Goal: Task Accomplishment & Management: Manage account settings

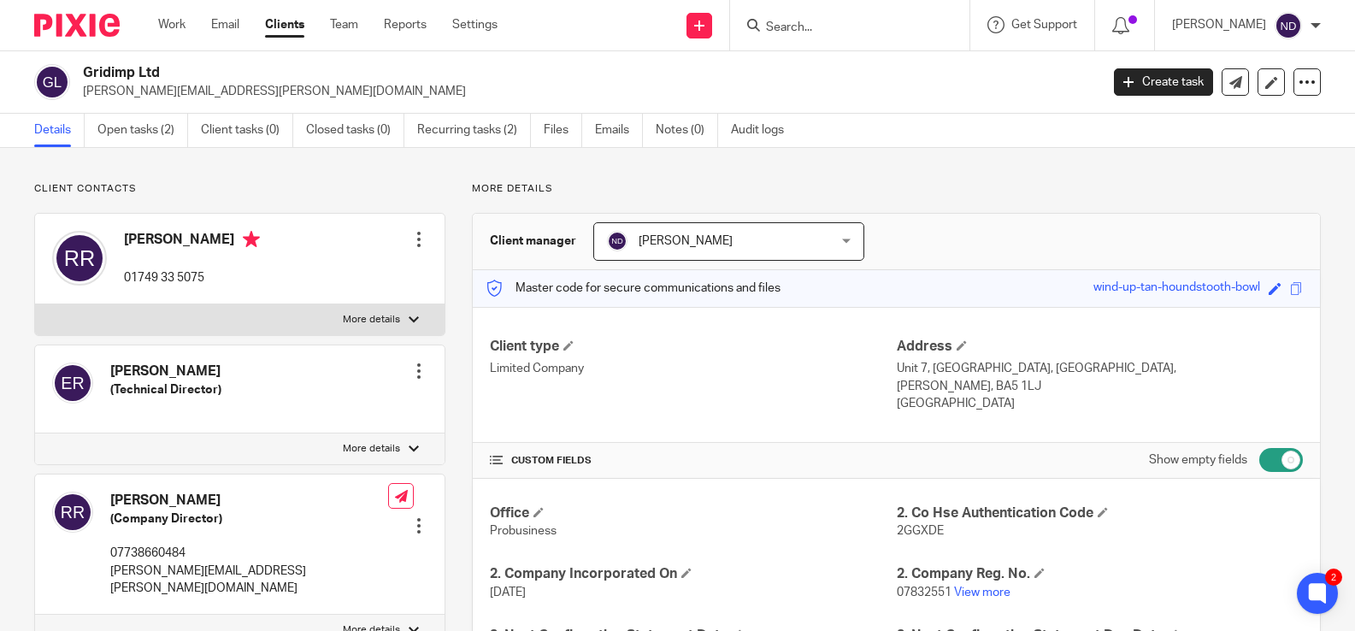
click at [820, 21] on input "Search" at bounding box center [841, 28] width 154 height 15
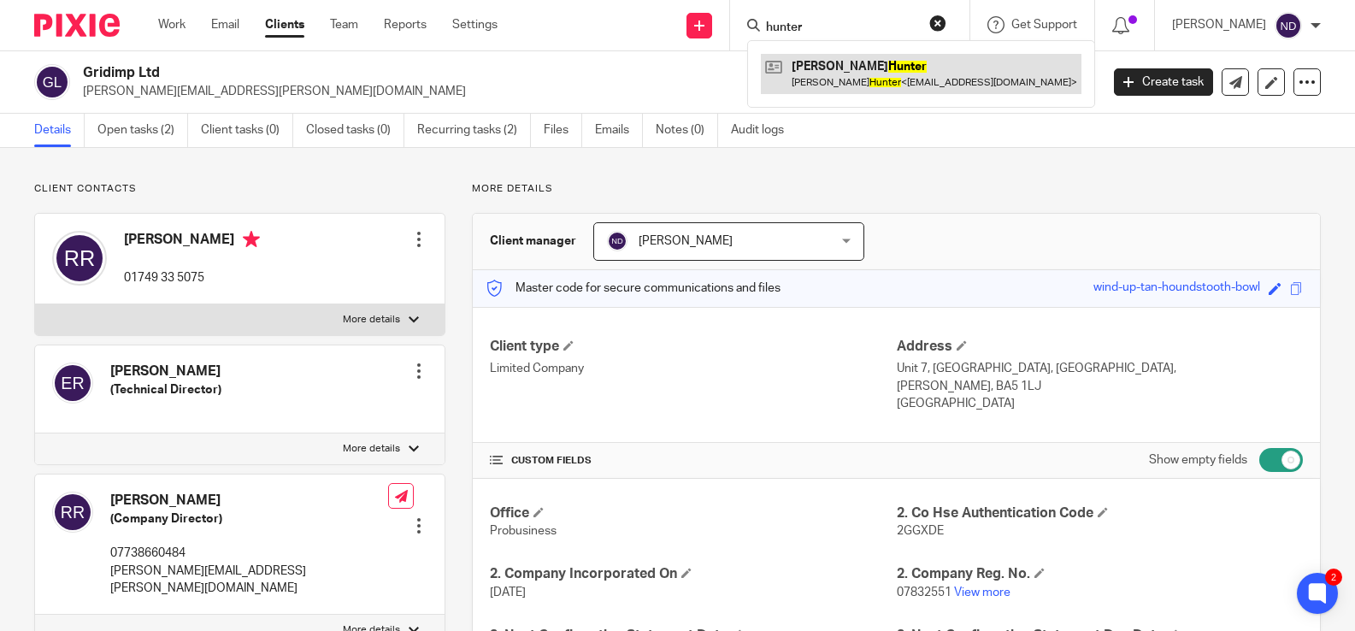
type input "hunter"
click at [838, 68] on link at bounding box center [921, 73] width 321 height 39
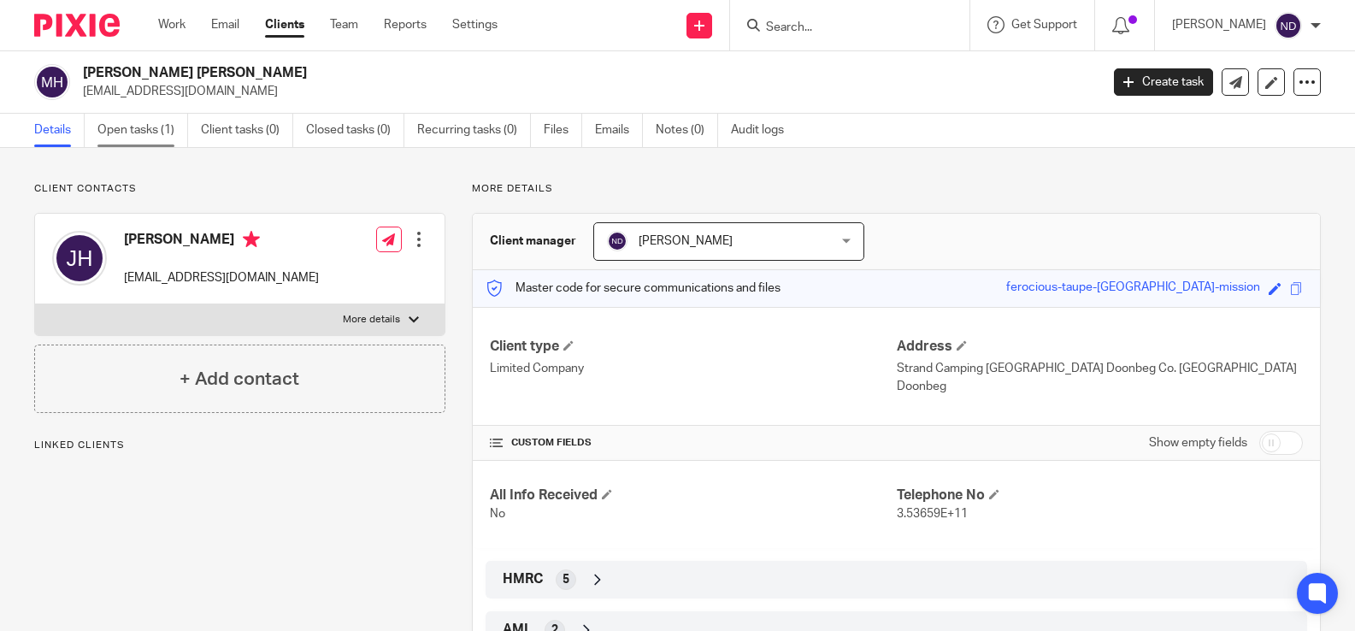
click at [118, 126] on link "Open tasks (1)" at bounding box center [142, 130] width 91 height 33
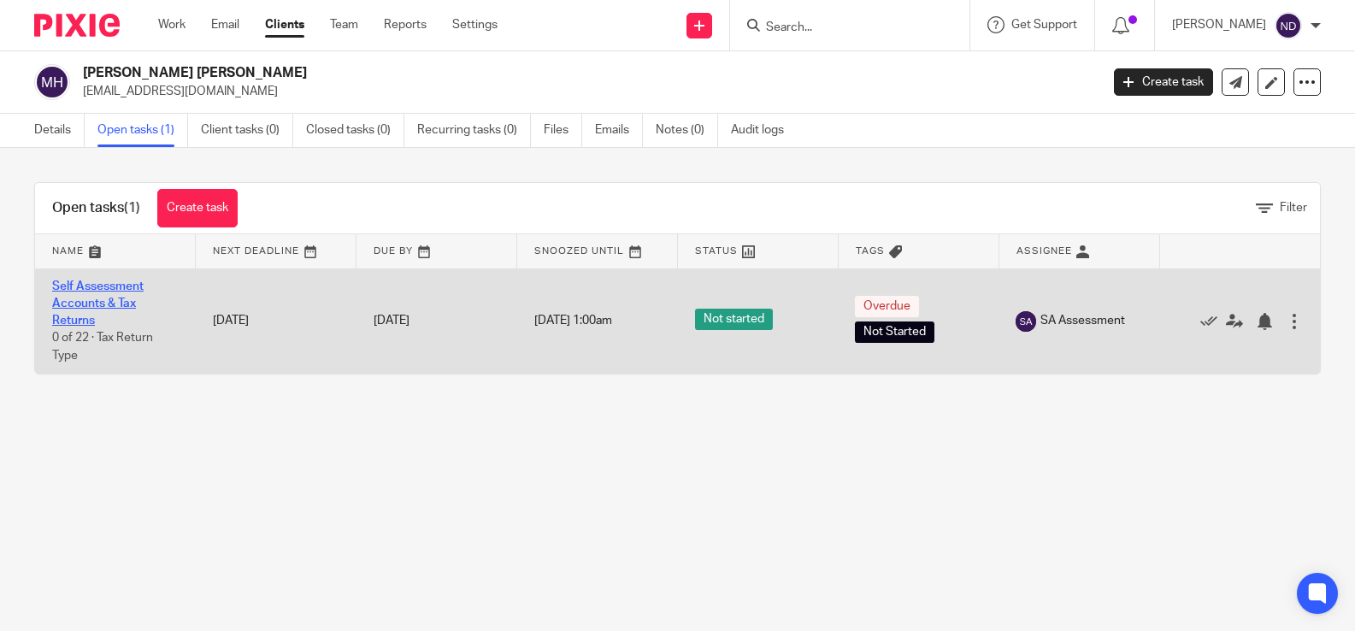
click at [75, 306] on link "Self Assessment Accounts & Tax Returns" at bounding box center [97, 303] width 91 height 47
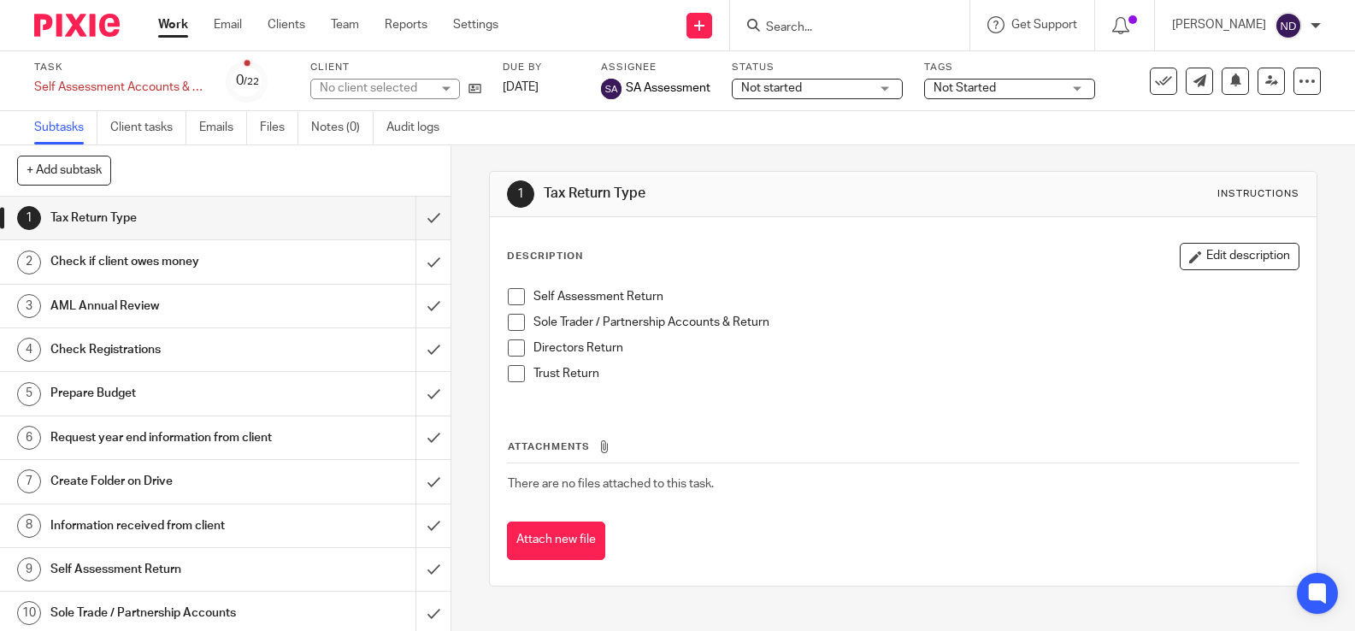
click at [769, 91] on span "Not started" at bounding box center [771, 88] width 61 height 12
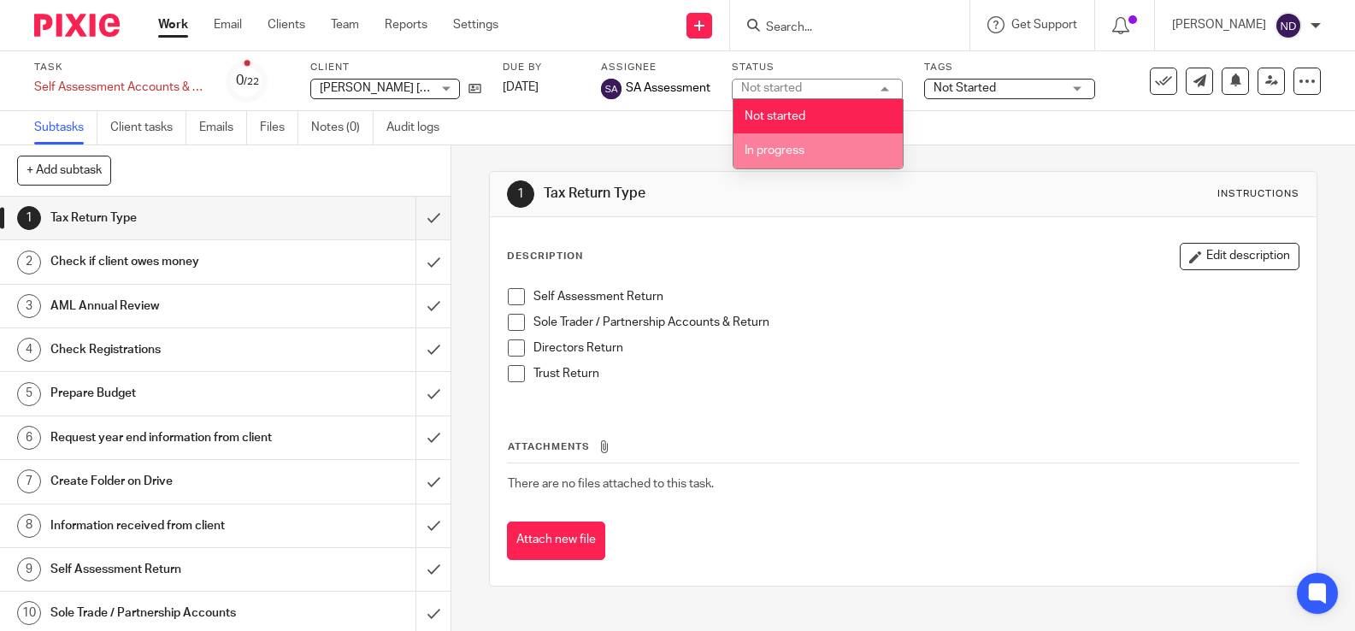
click at [785, 145] on span "In progress" at bounding box center [775, 150] width 60 height 12
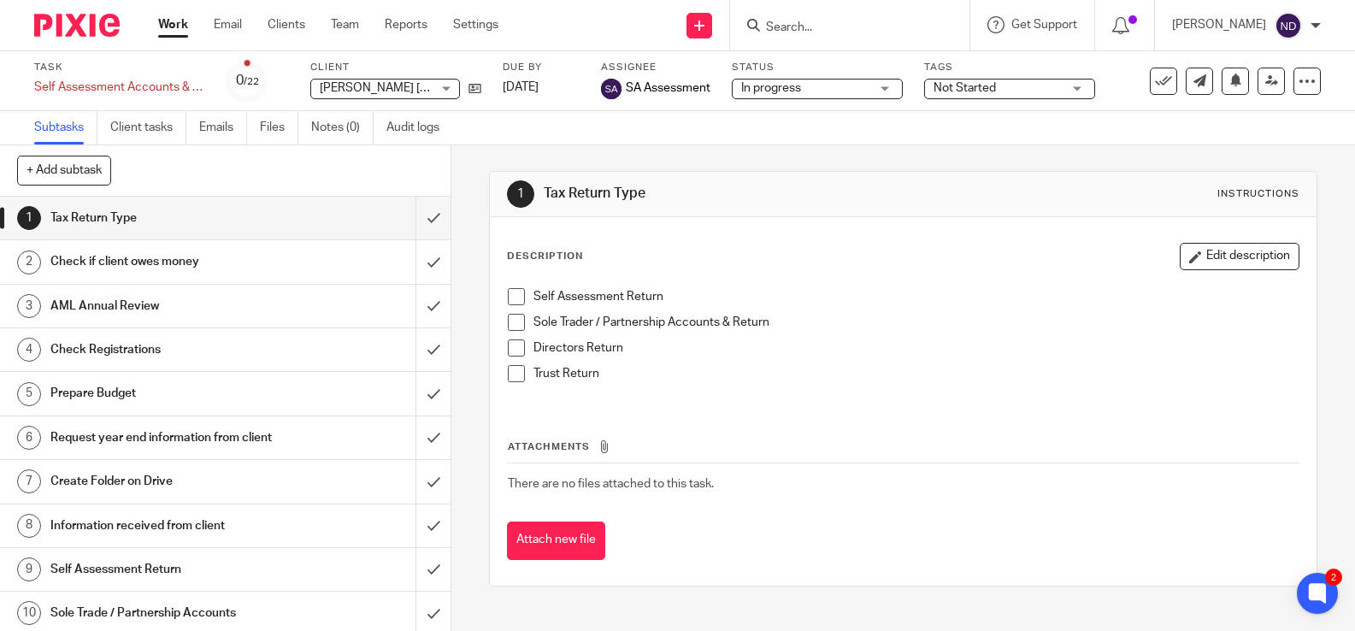
click at [970, 83] on span "Not Started" at bounding box center [965, 88] width 62 height 12
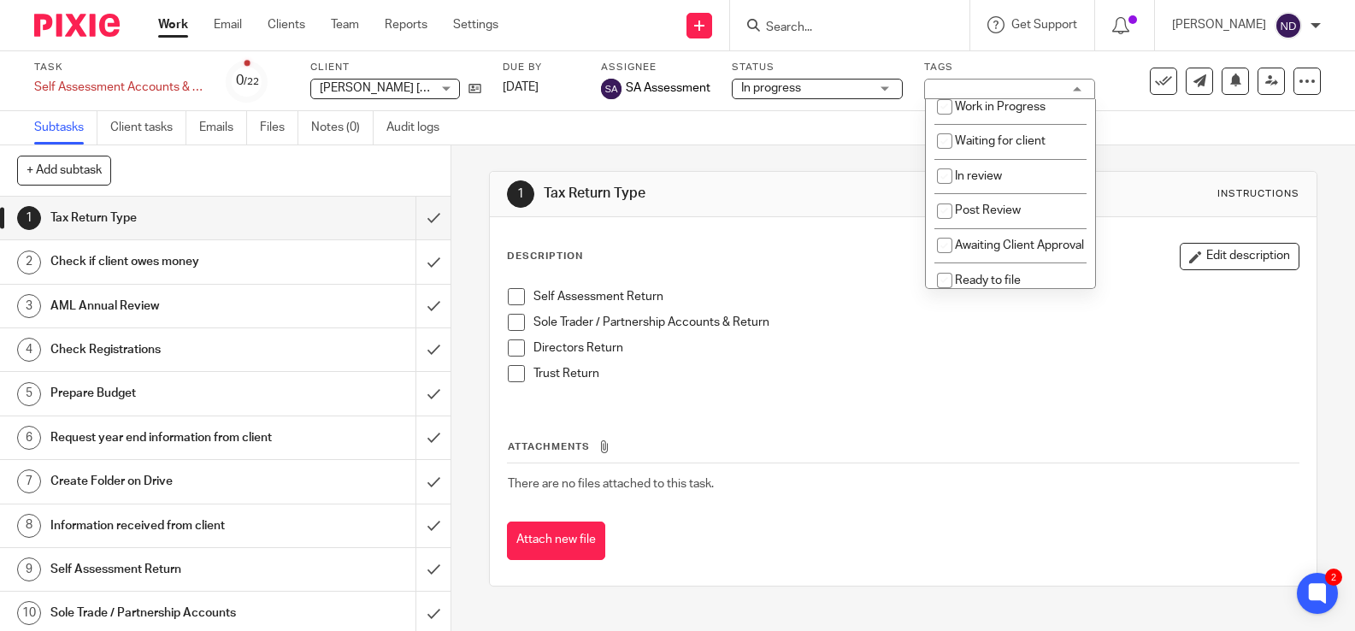
scroll to position [168, 0]
click at [944, 251] on input "checkbox" at bounding box center [944, 243] width 32 height 32
checkbox input "true"
click at [270, 221] on h1 "Tax Return Type" at bounding box center [166, 218] width 233 height 26
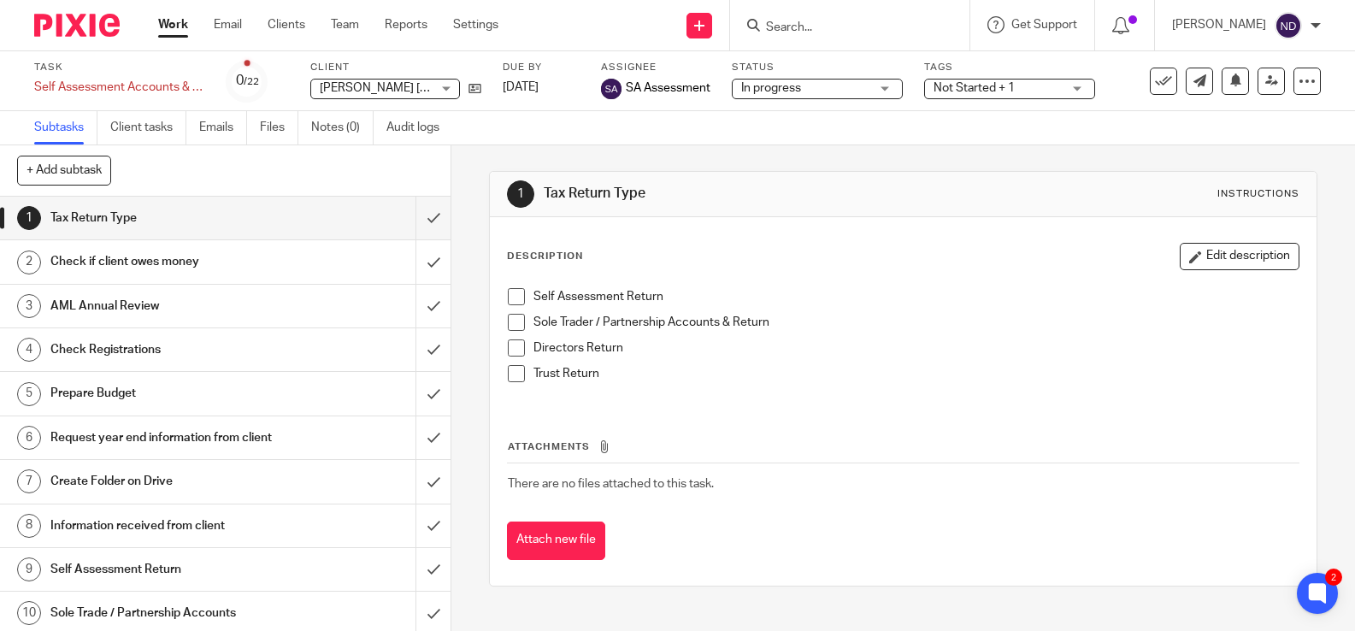
click at [516, 291] on span at bounding box center [516, 296] width 17 height 17
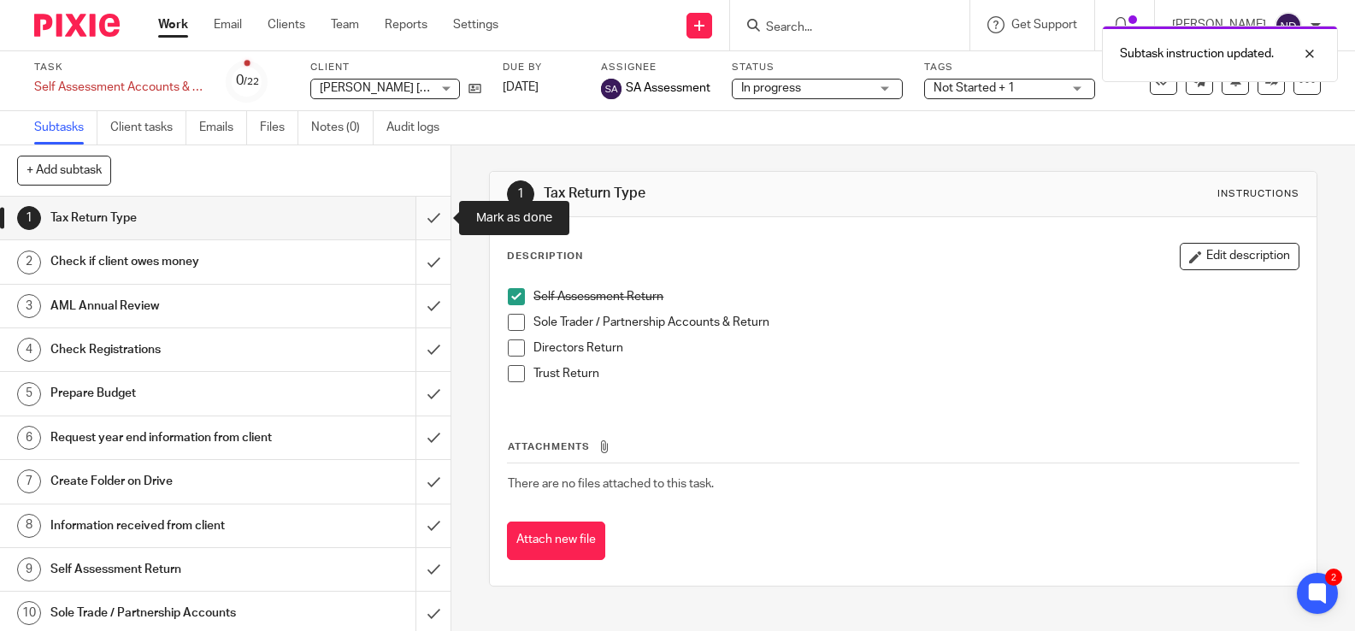
click at [434, 217] on input "submit" at bounding box center [225, 218] width 451 height 43
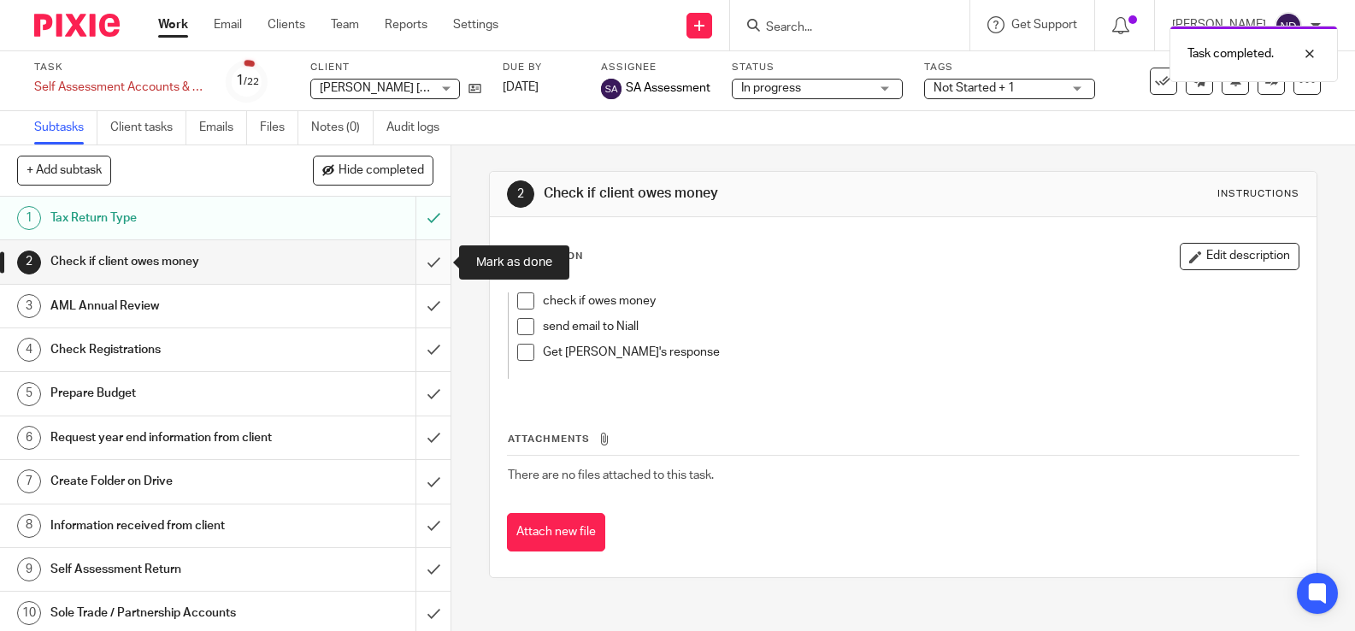
click at [436, 263] on input "submit" at bounding box center [225, 261] width 451 height 43
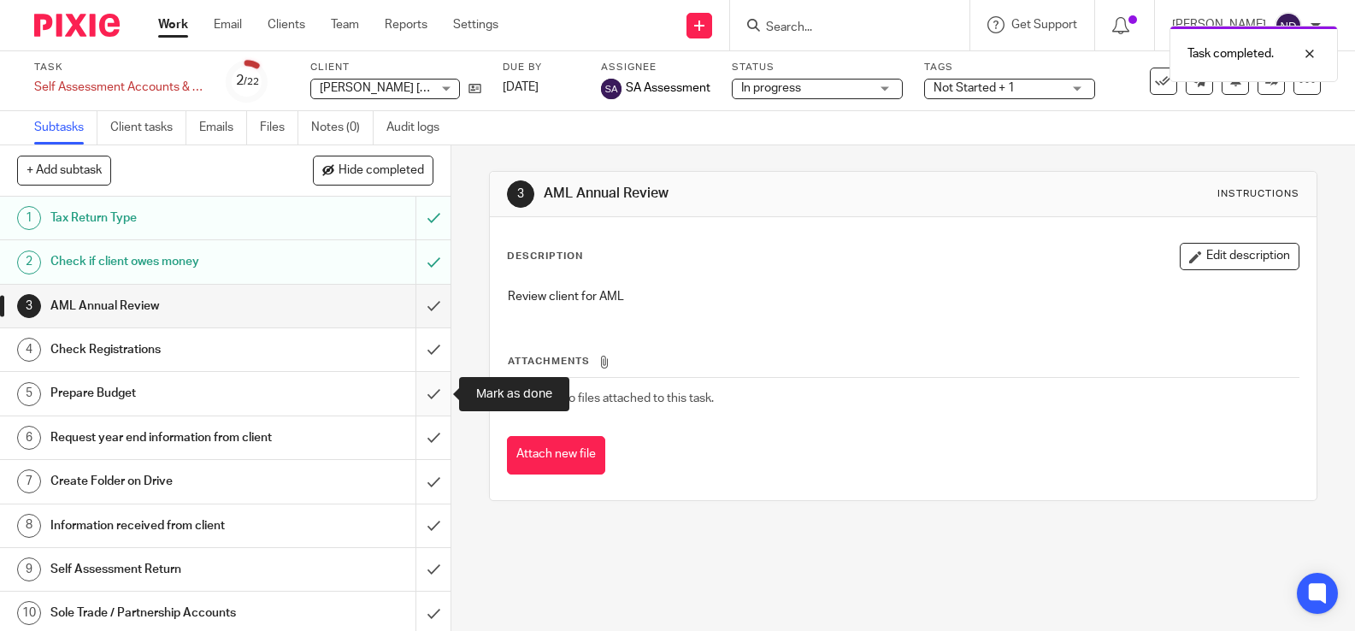
click at [431, 396] on input "submit" at bounding box center [225, 393] width 451 height 43
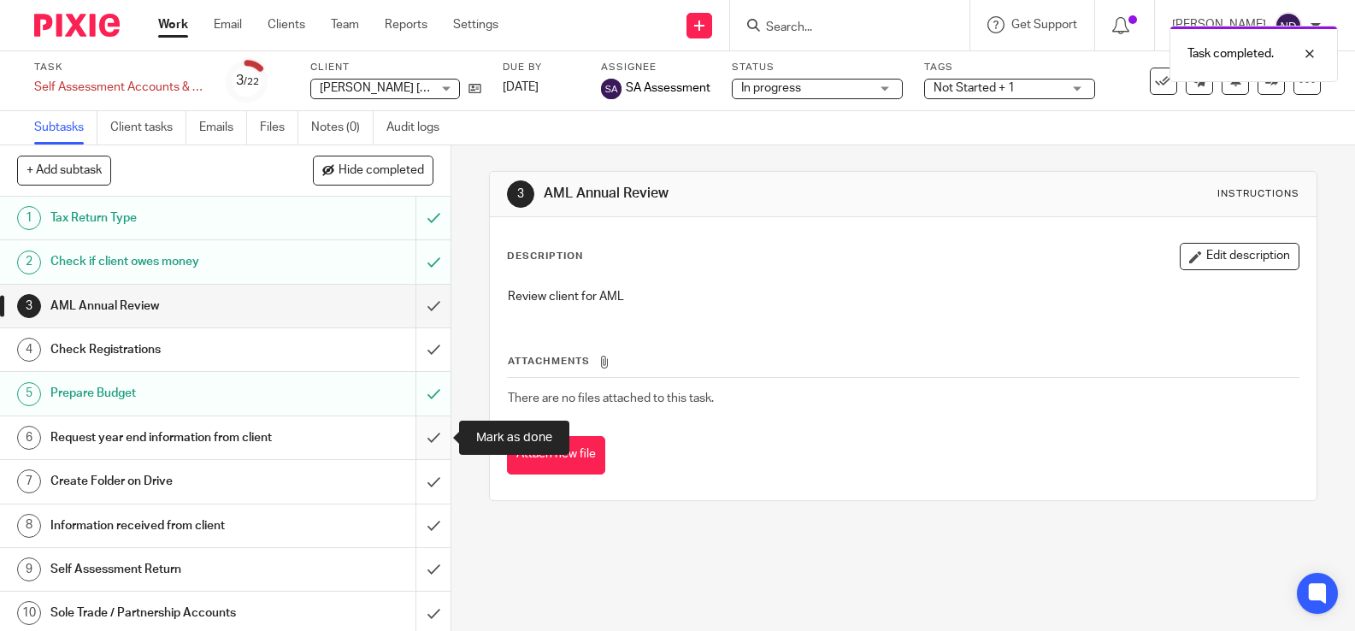
click at [431, 439] on input "submit" at bounding box center [225, 437] width 451 height 43
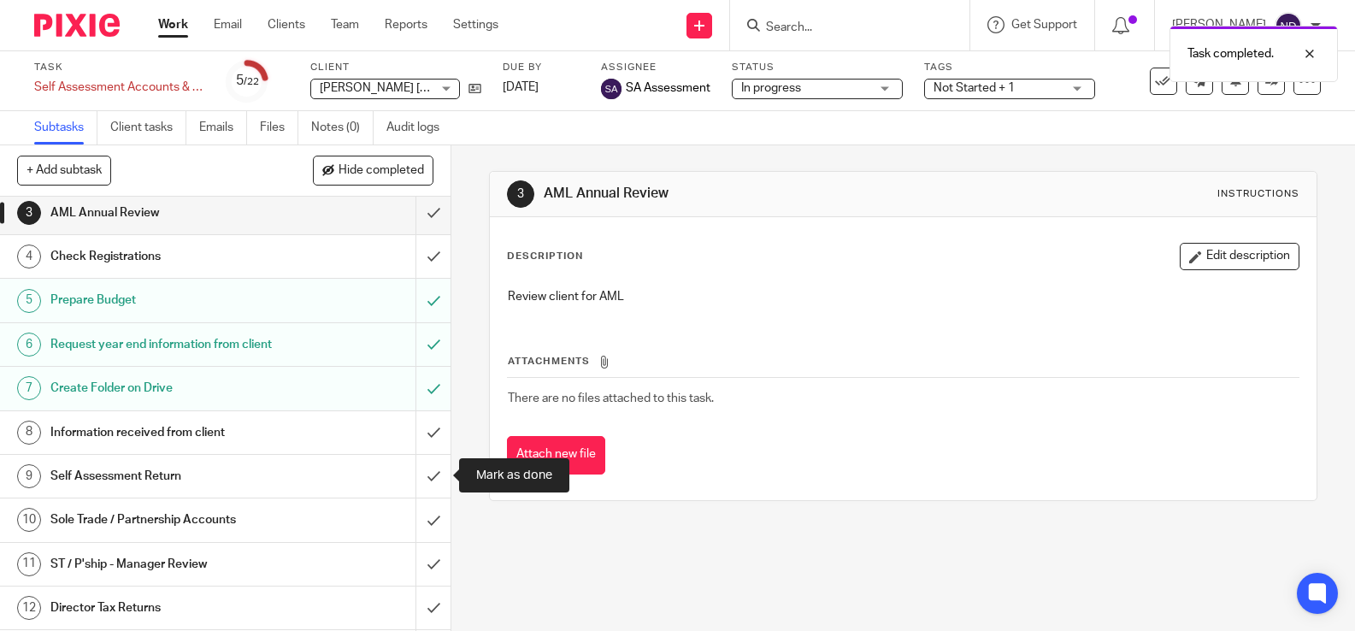
scroll to position [95, 0]
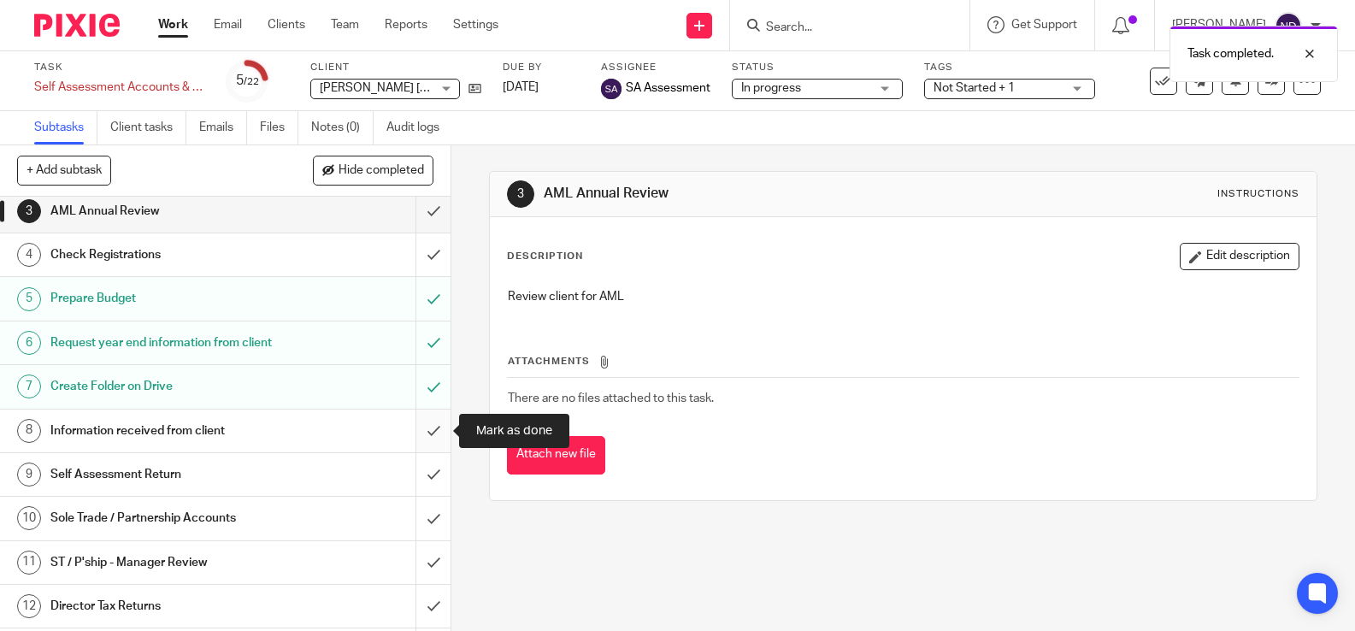
click at [432, 431] on input "submit" at bounding box center [225, 431] width 451 height 43
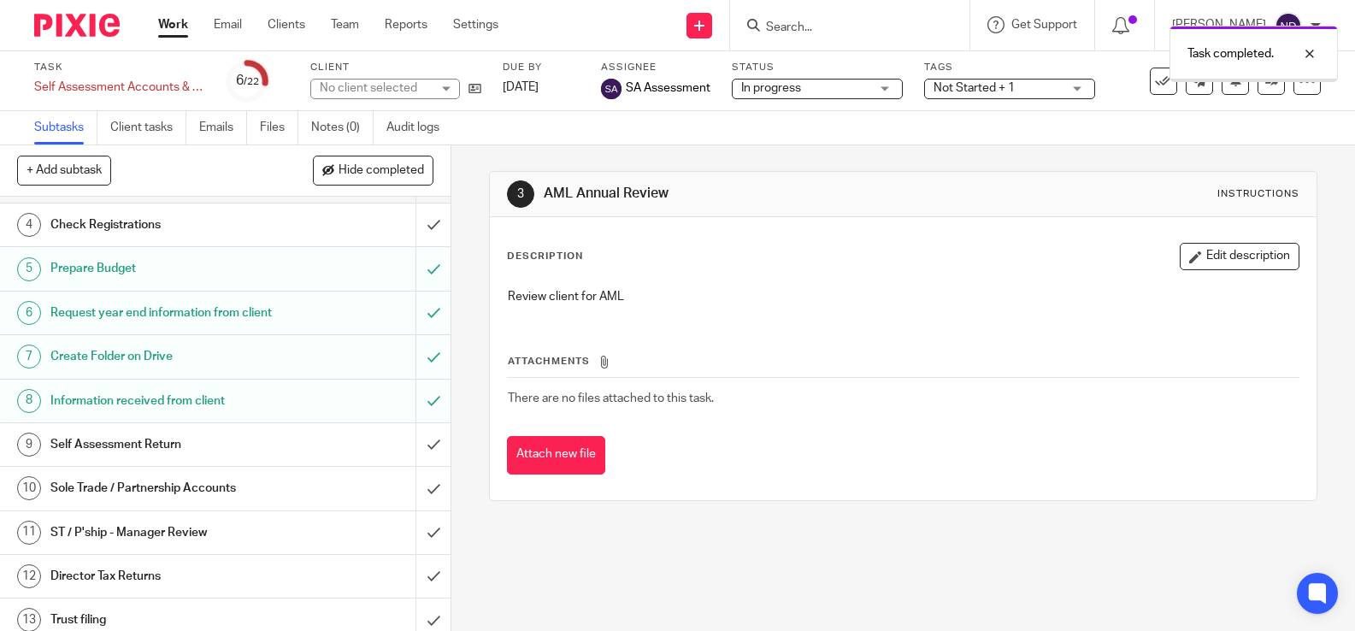
scroll to position [129, 0]
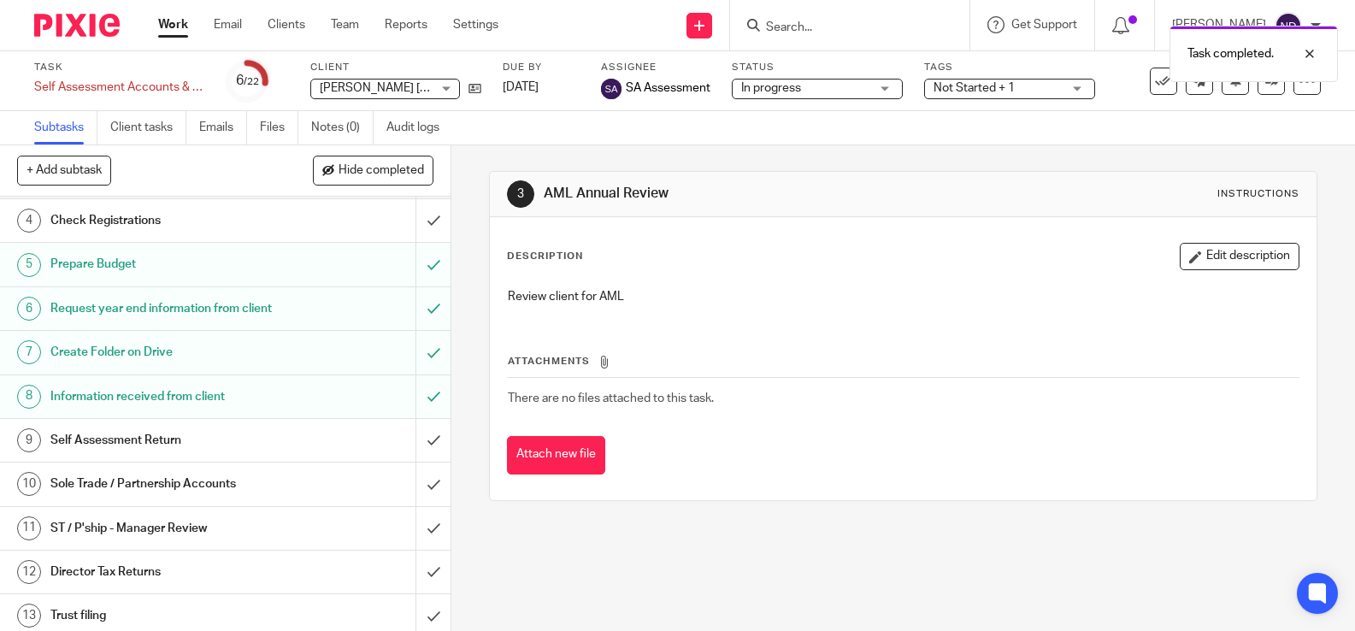
click at [355, 430] on div "Self Assessment Return" at bounding box center [224, 440] width 349 height 26
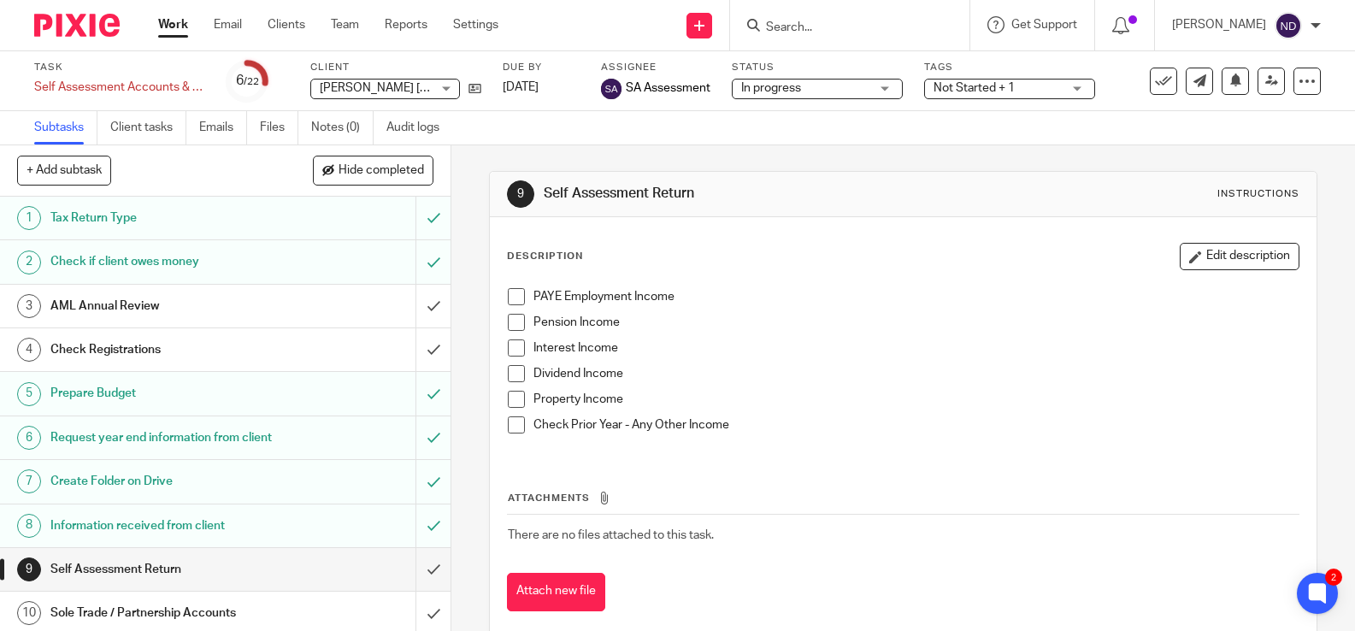
click at [517, 398] on span at bounding box center [516, 399] width 17 height 17
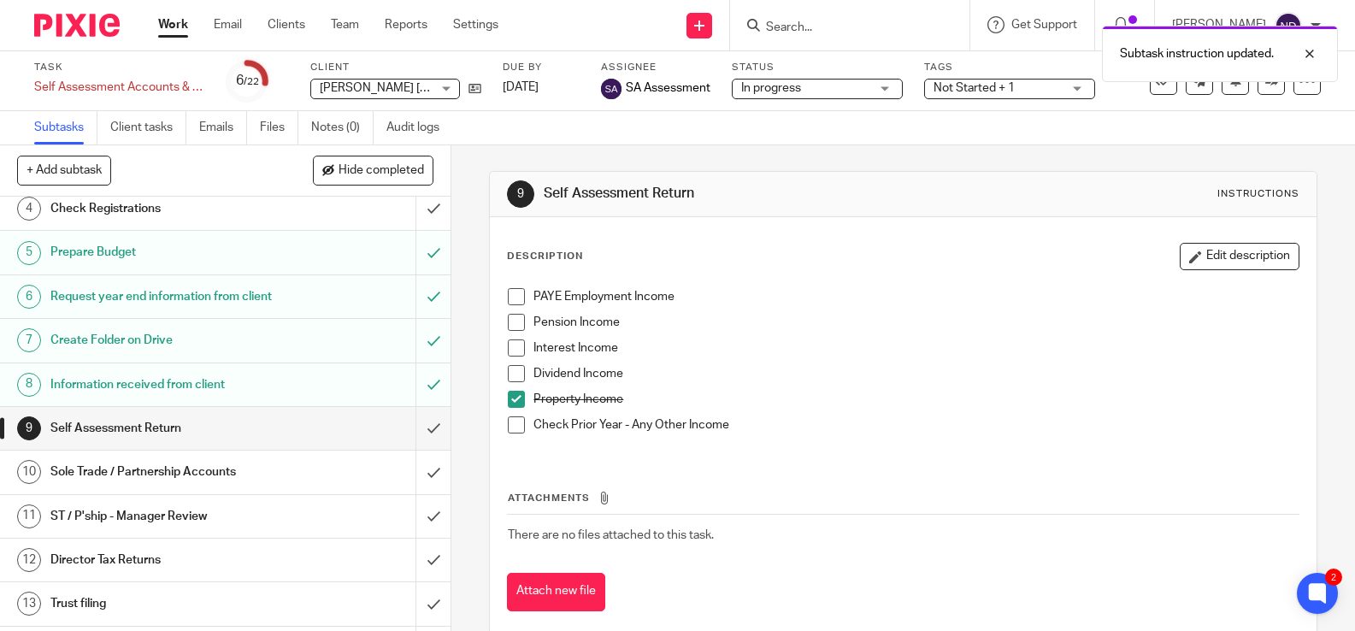
scroll to position [150, 0]
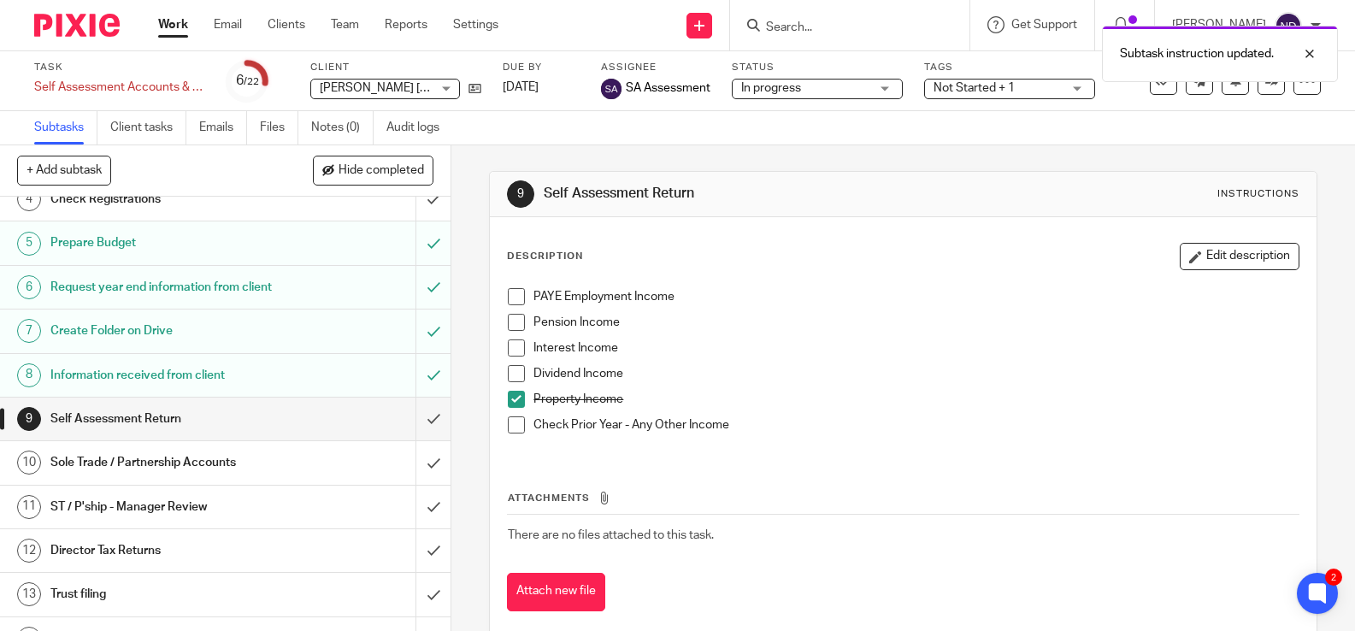
click at [352, 430] on div "Self Assessment Return" at bounding box center [224, 419] width 349 height 26
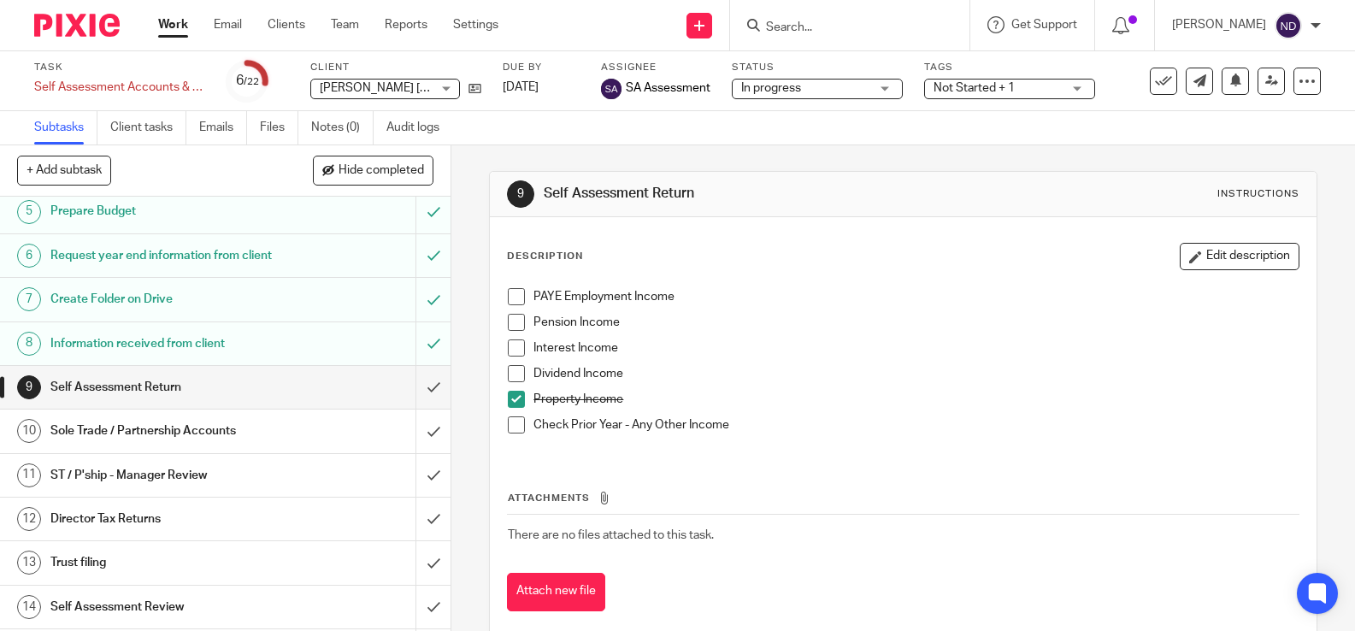
scroll to position [174, 0]
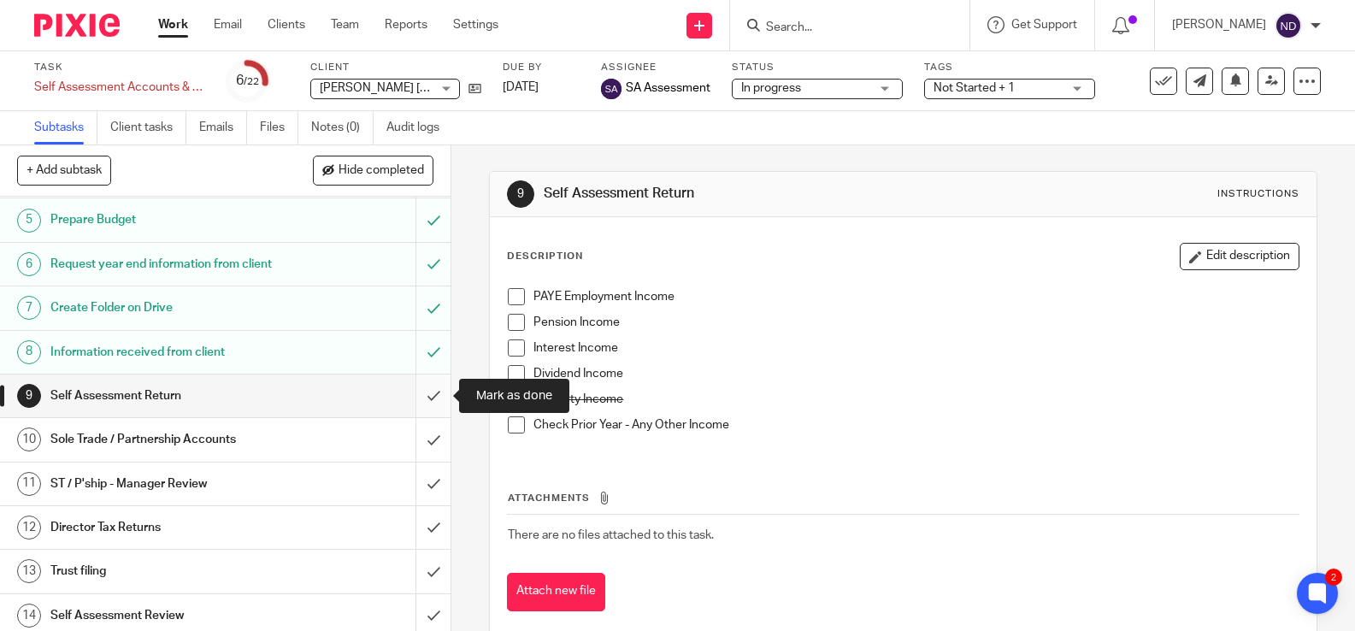
click at [432, 399] on input "submit" at bounding box center [225, 395] width 451 height 43
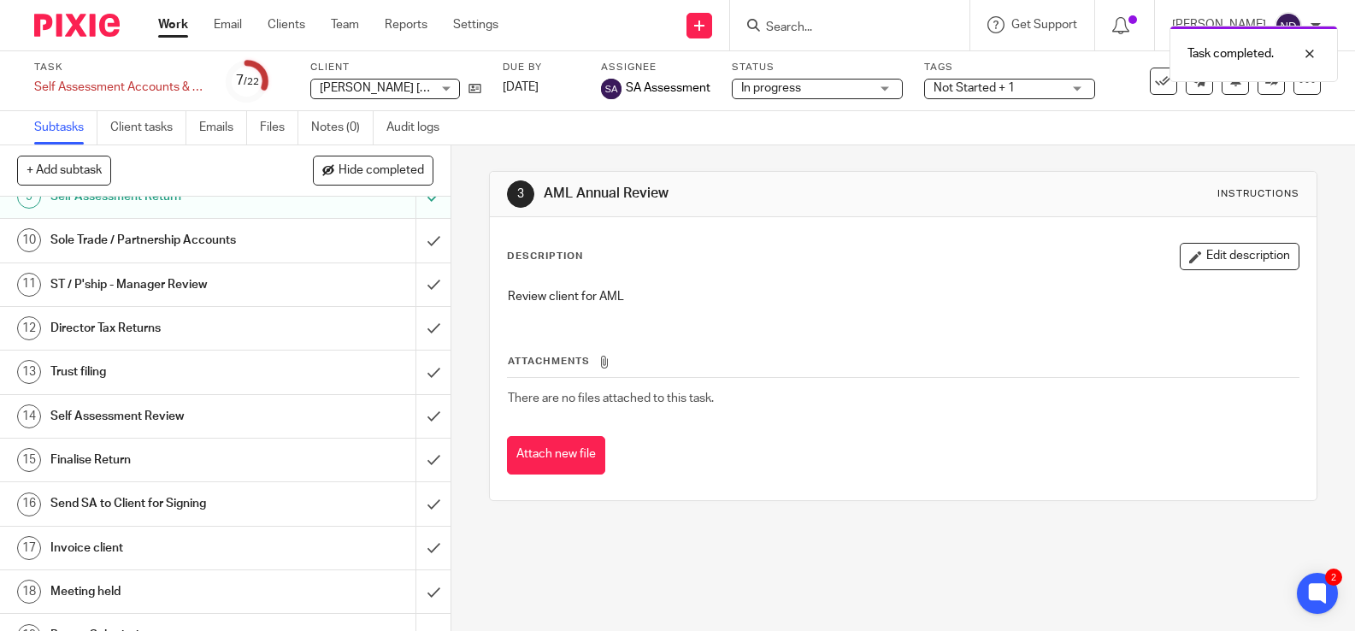
scroll to position [377, 0]
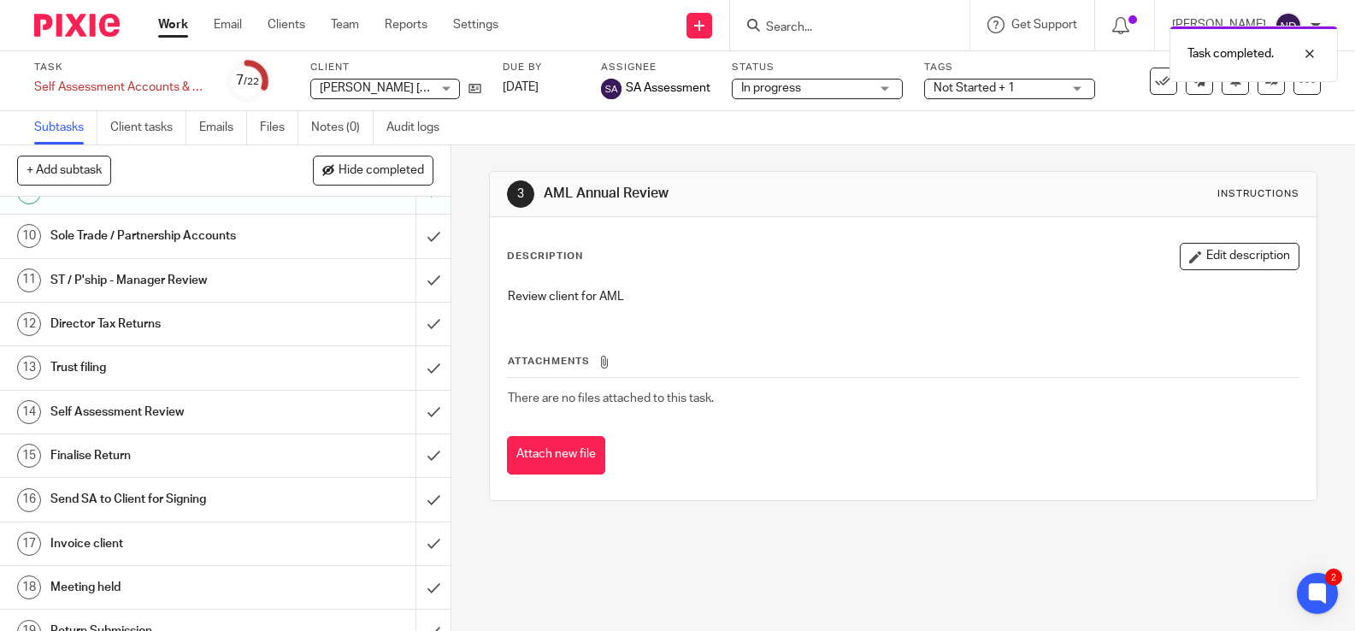
click at [317, 410] on div "Self Assessment Review" at bounding box center [224, 412] width 349 height 26
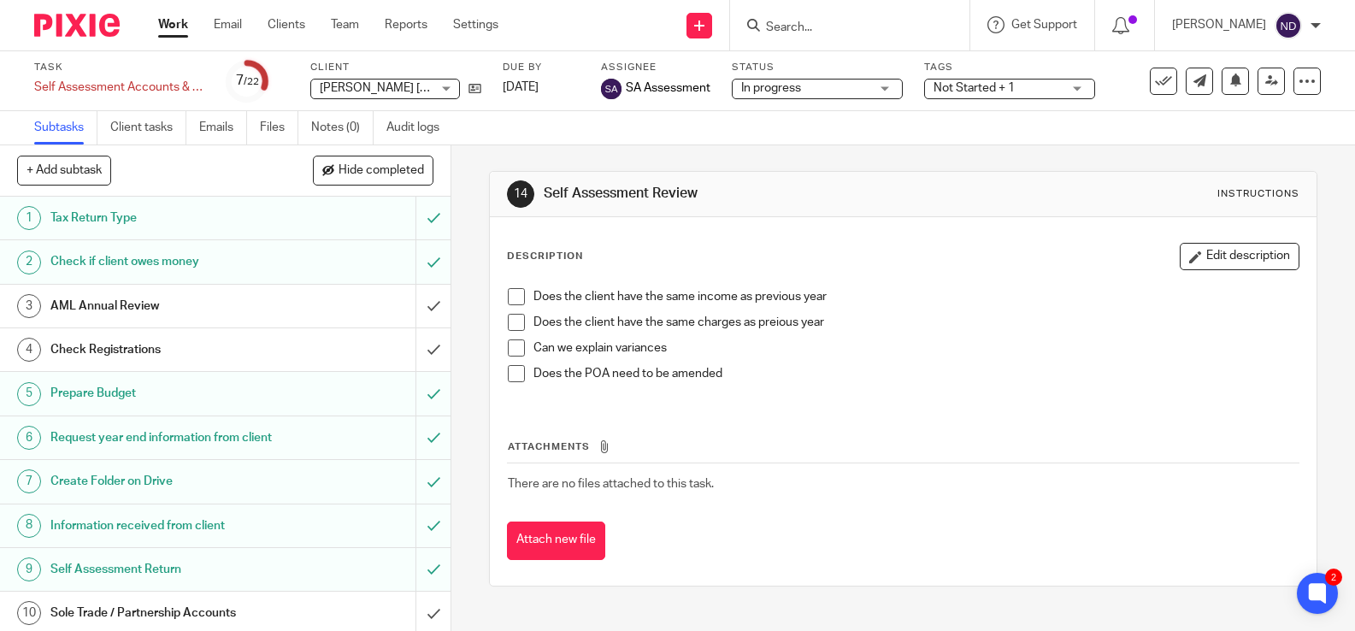
click at [517, 323] on span at bounding box center [516, 322] width 17 height 17
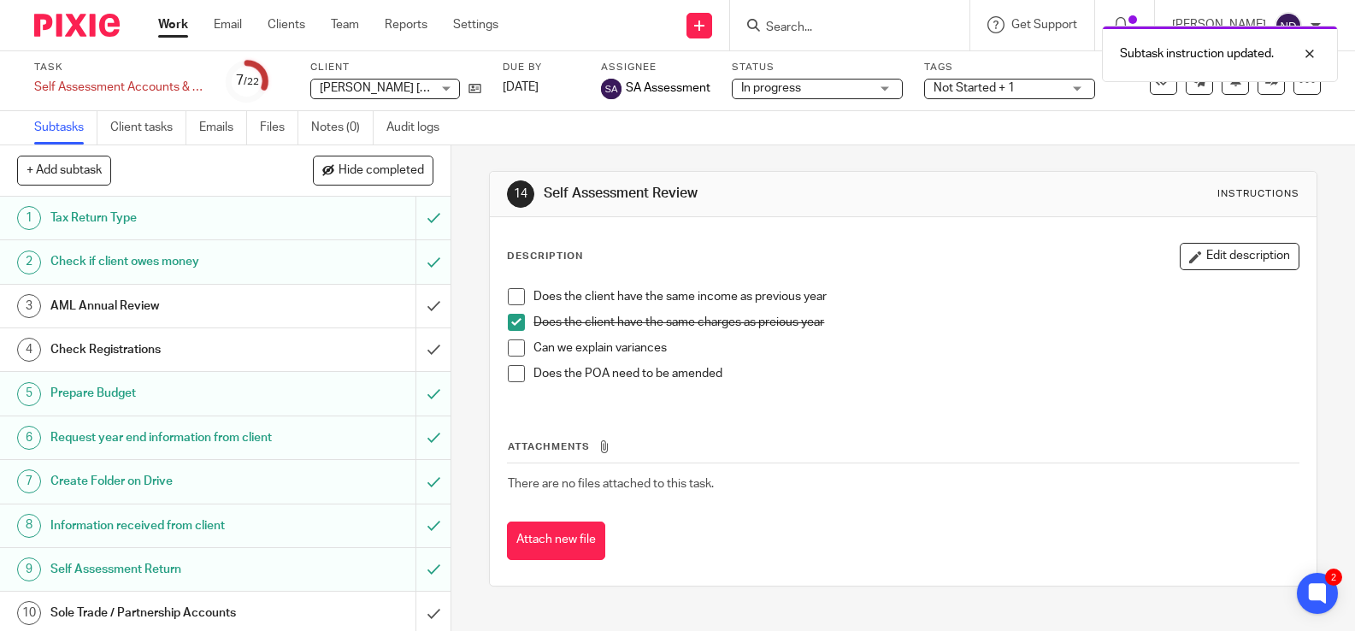
click at [516, 347] on span at bounding box center [516, 347] width 17 height 17
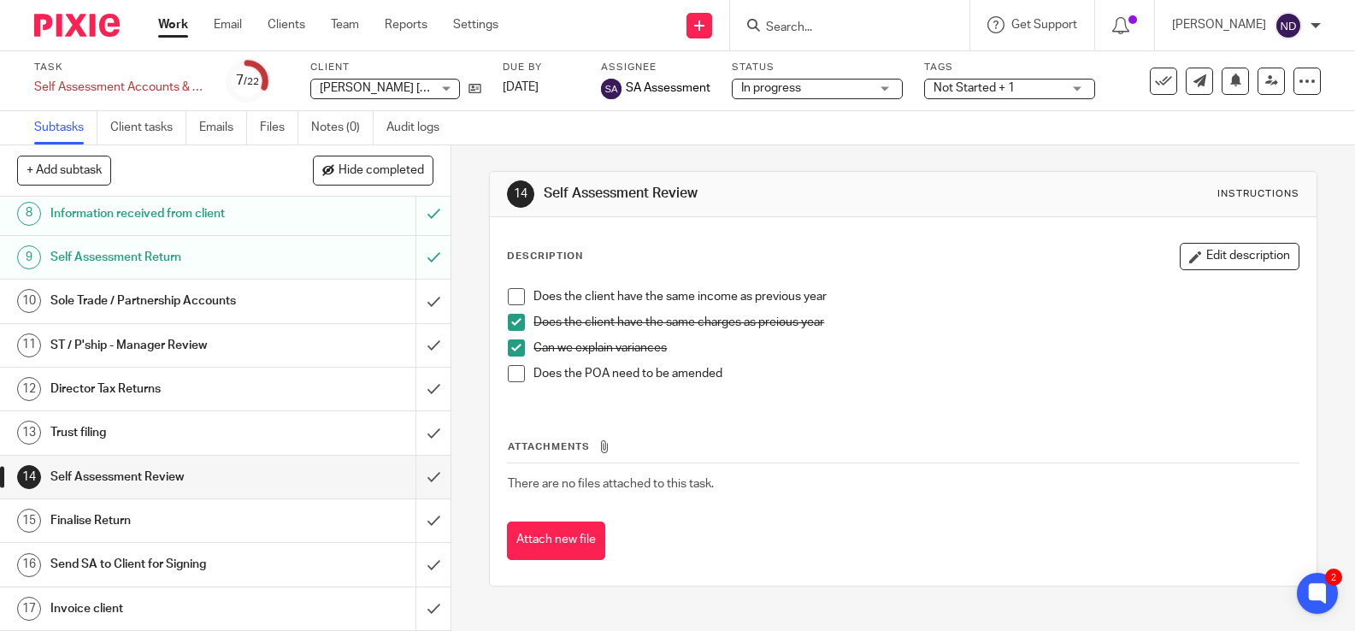
scroll to position [315, 0]
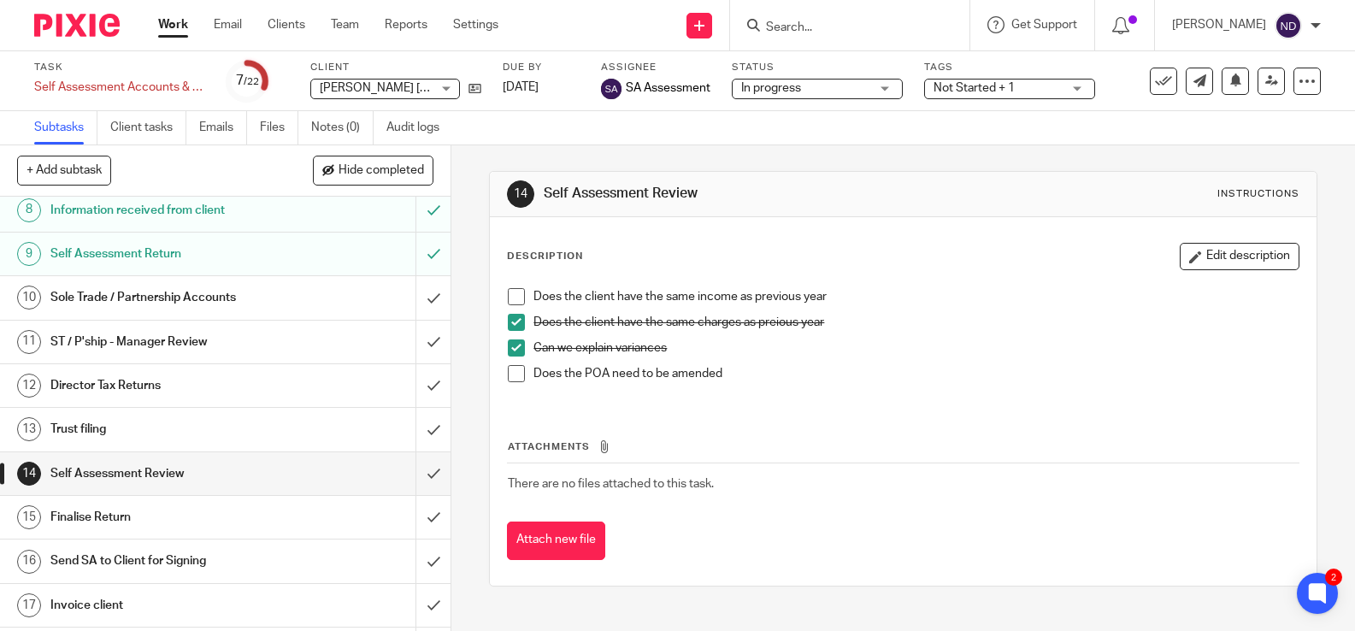
click at [320, 481] on div "Self Assessment Review" at bounding box center [224, 474] width 349 height 26
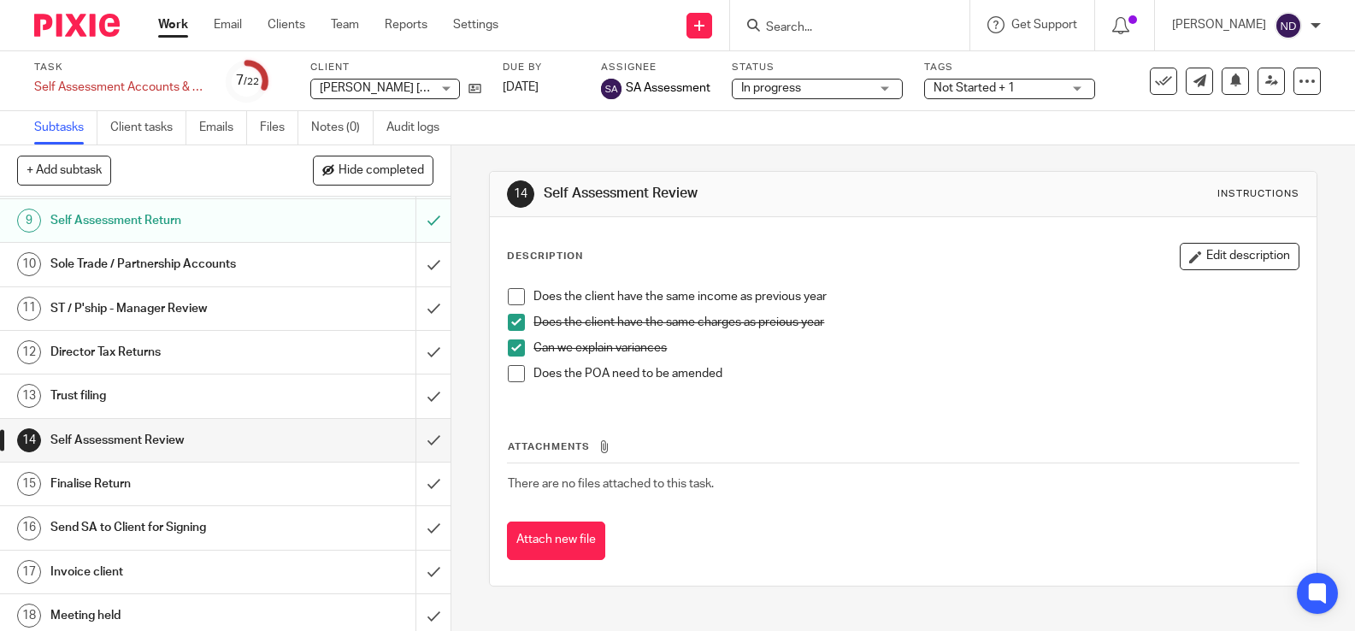
scroll to position [413, 0]
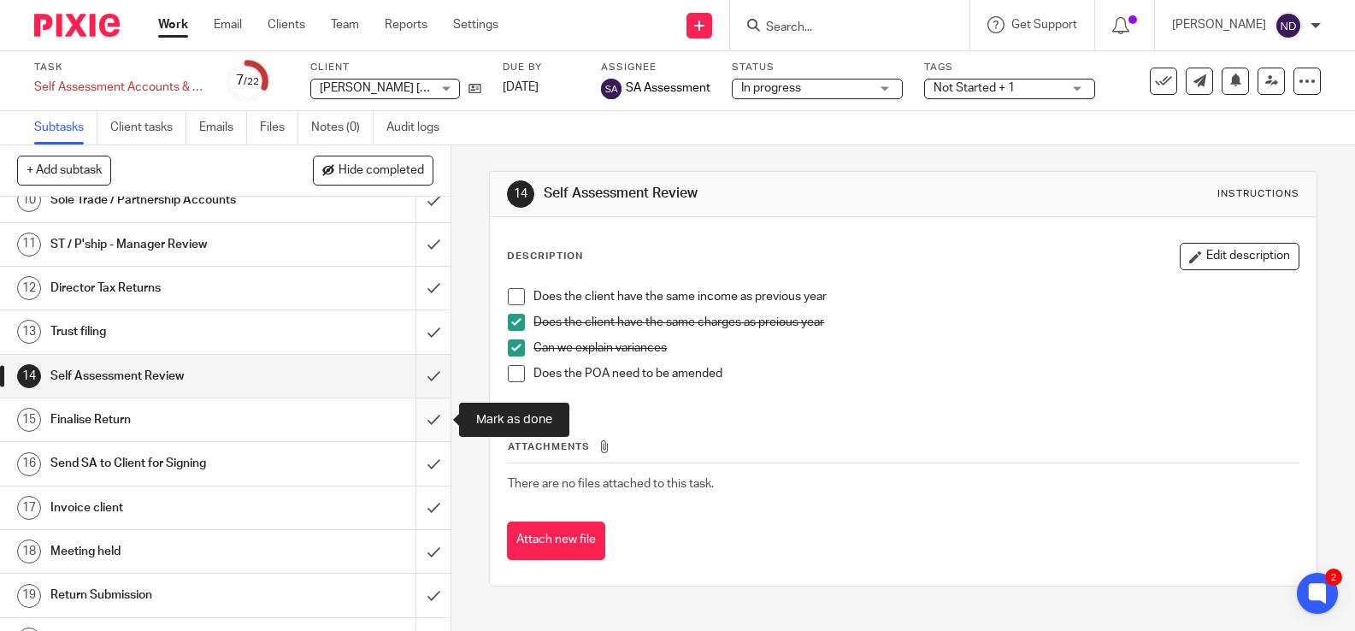
click at [435, 420] on input "submit" at bounding box center [225, 419] width 451 height 43
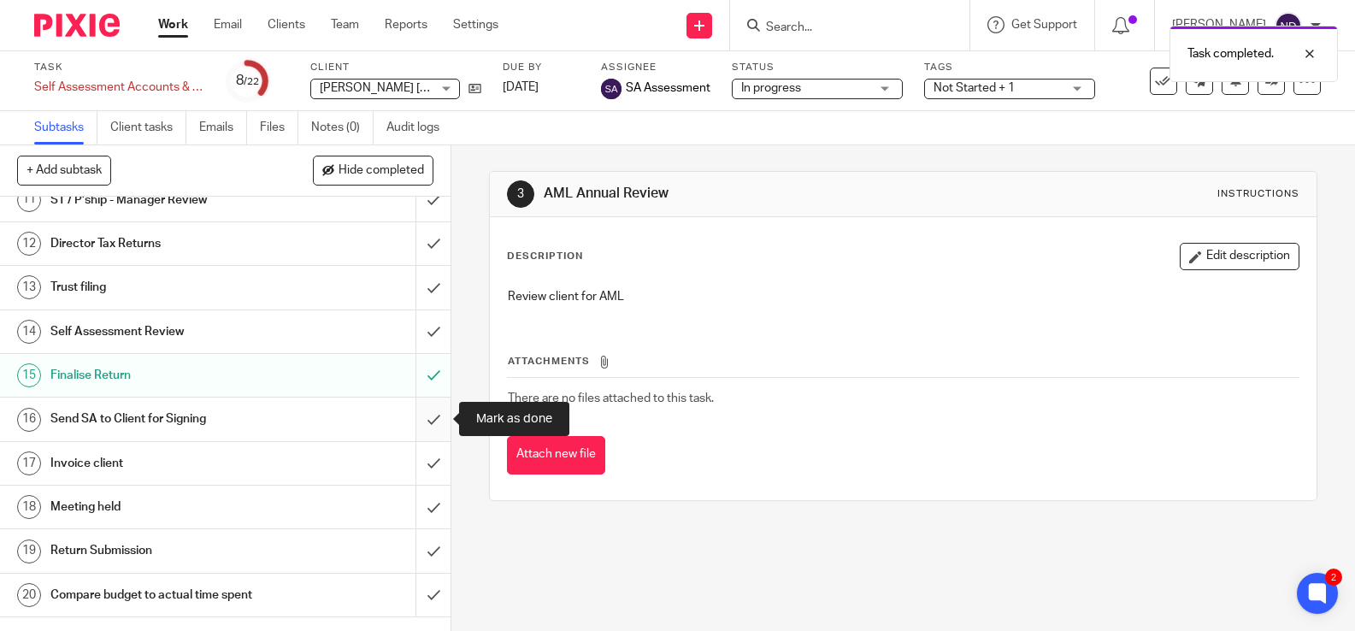
scroll to position [459, 0]
click at [428, 421] on input "submit" at bounding box center [225, 417] width 451 height 43
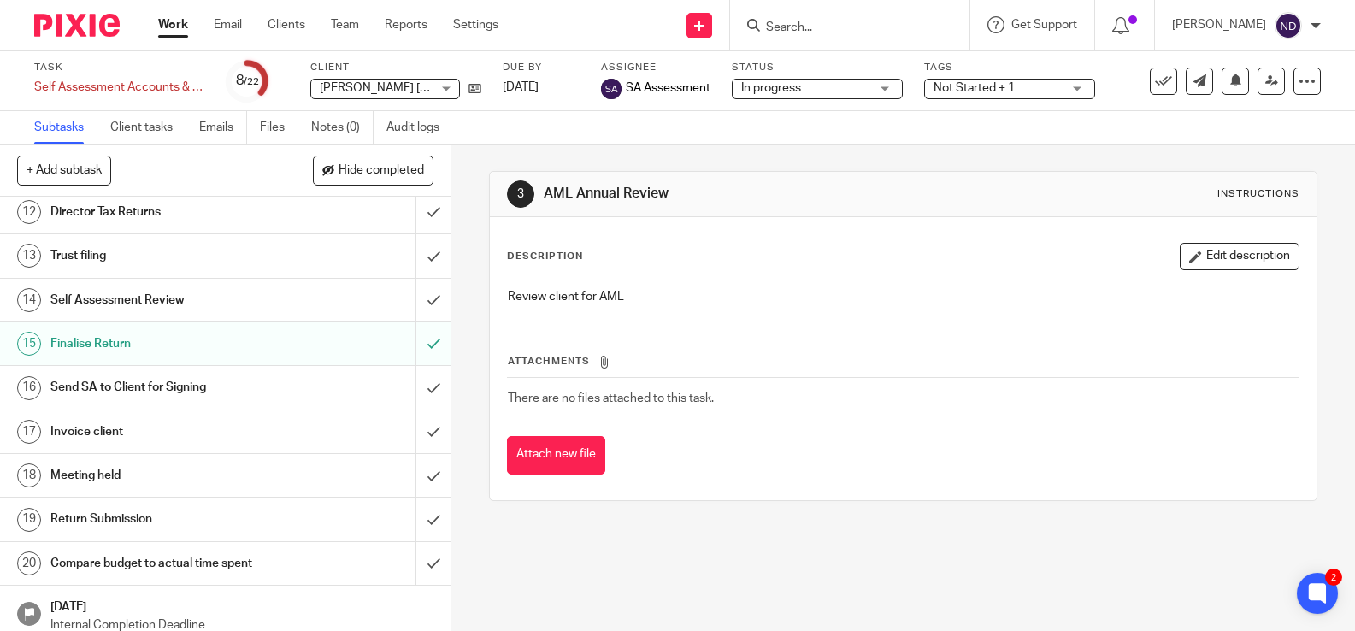
scroll to position [491, 0]
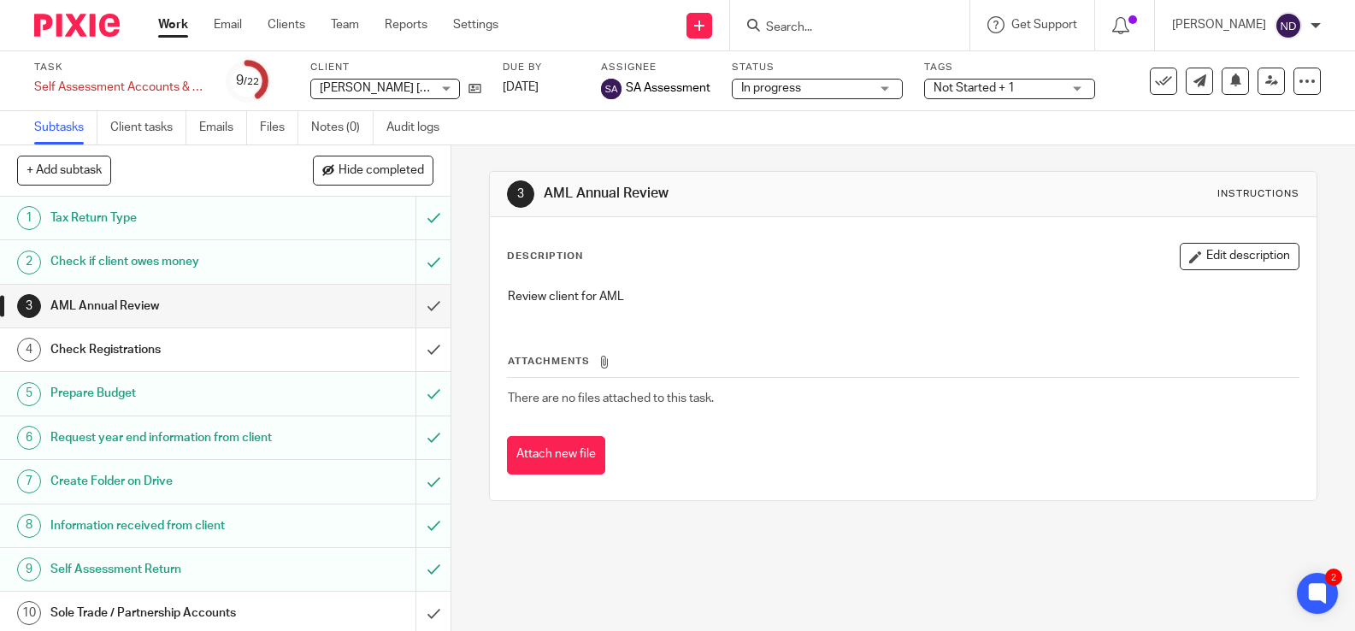
click at [844, 23] on input "Search" at bounding box center [841, 28] width 154 height 15
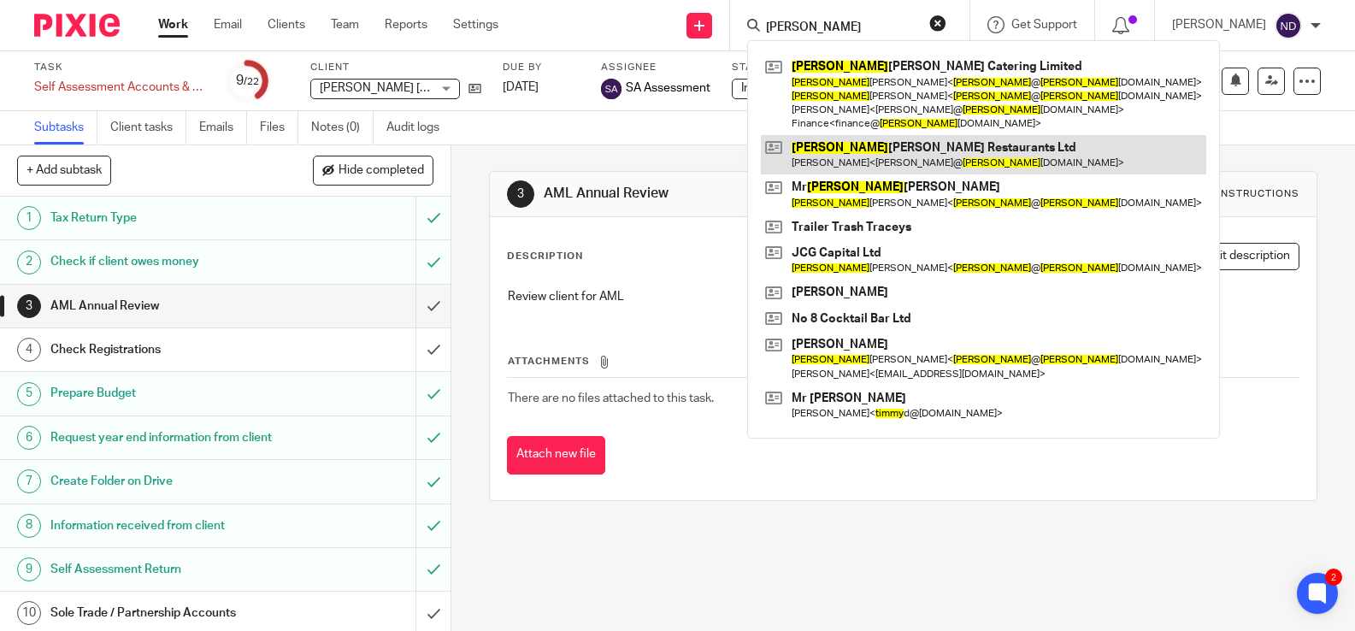
type input "jimmy"
click at [875, 156] on link at bounding box center [983, 154] width 445 height 39
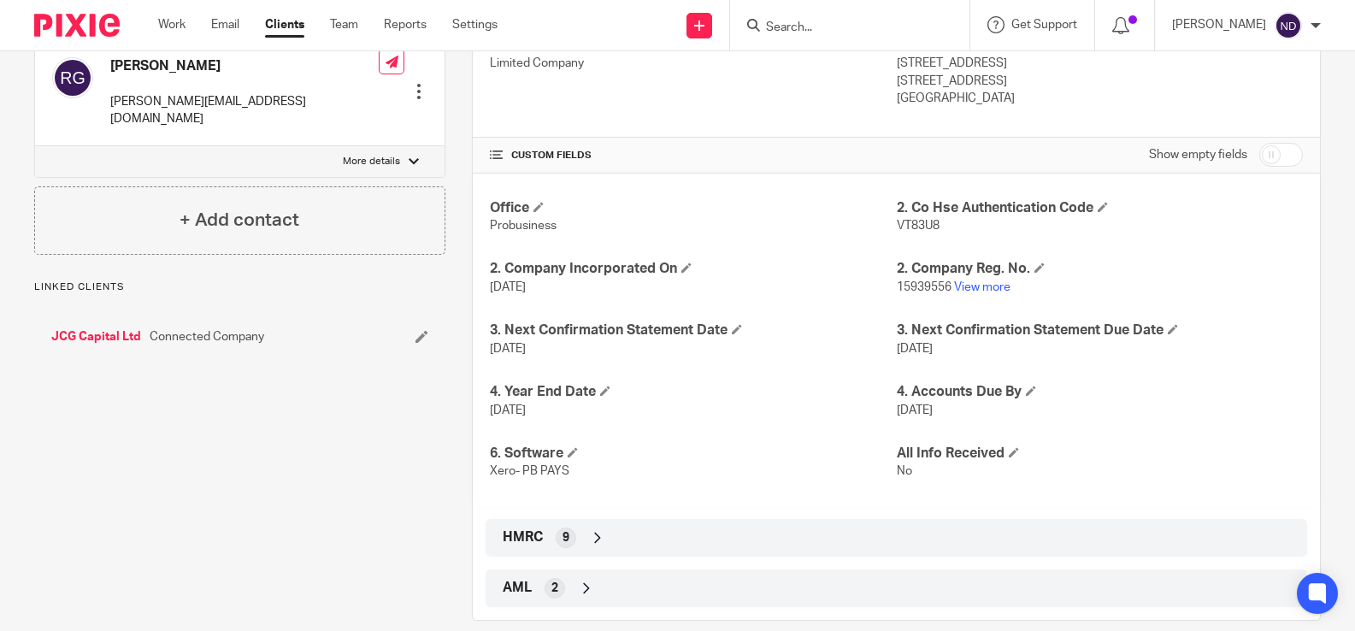
scroll to position [329, 0]
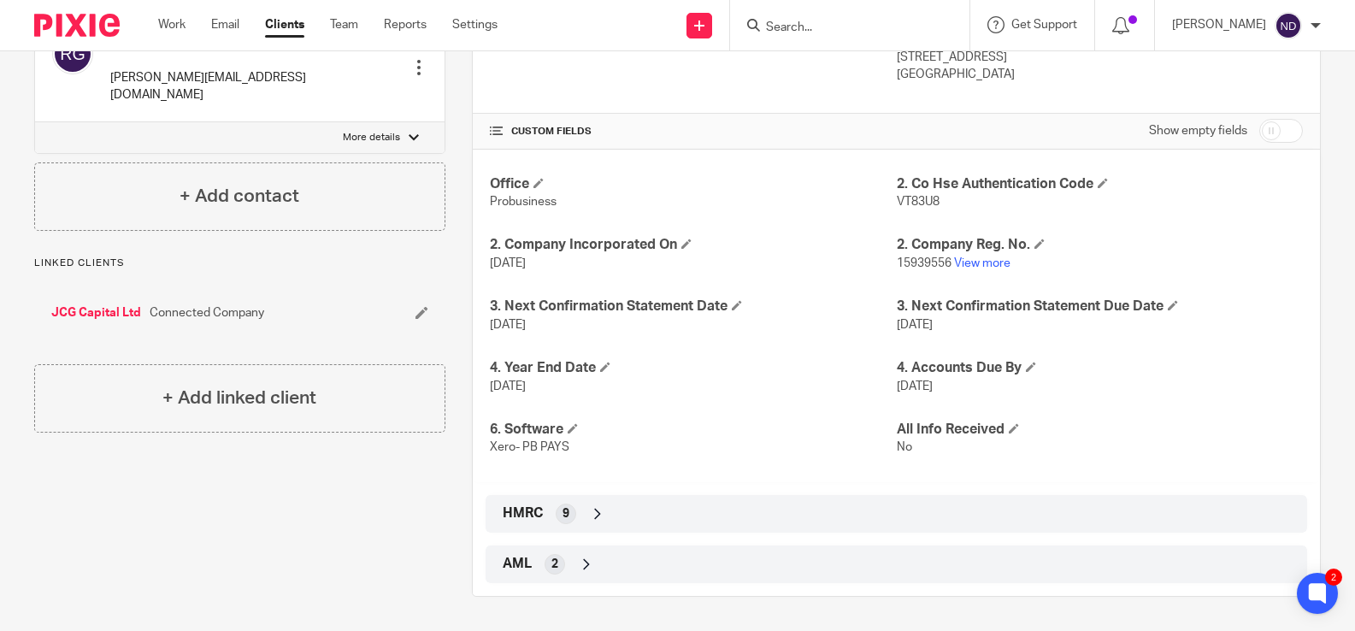
click at [600, 505] on icon at bounding box center [597, 513] width 17 height 17
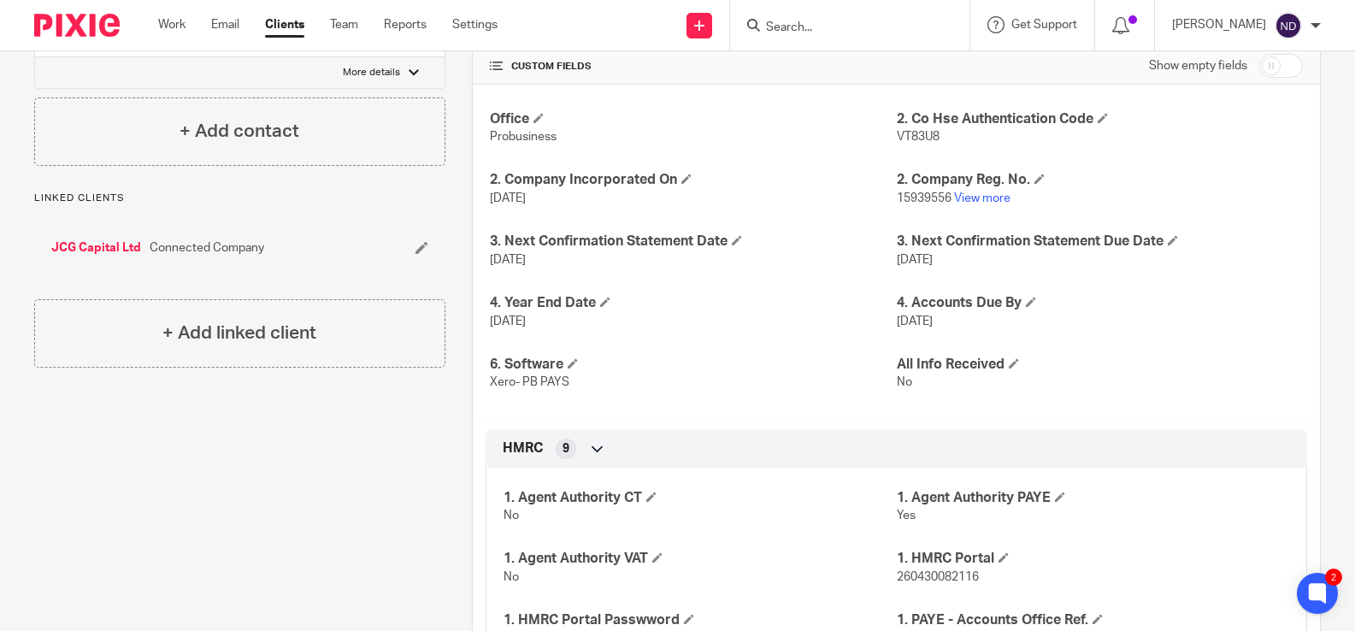
scroll to position [0, 0]
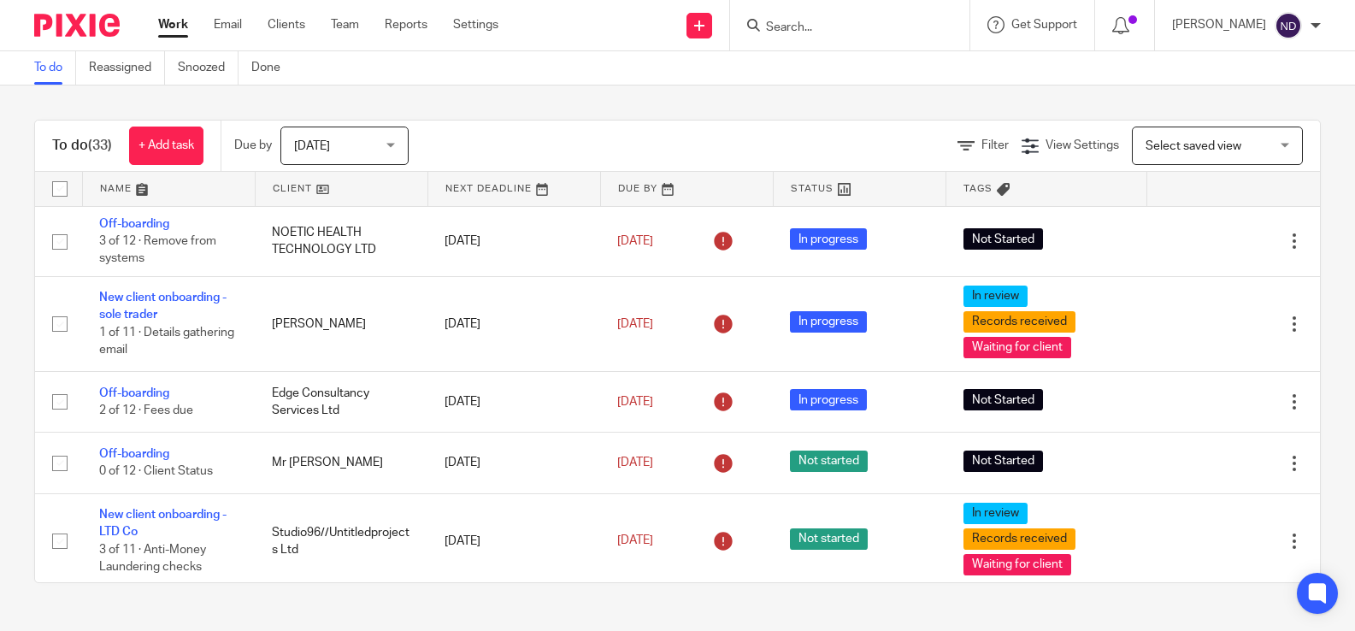
click at [809, 25] on input "Search" at bounding box center [841, 28] width 154 height 15
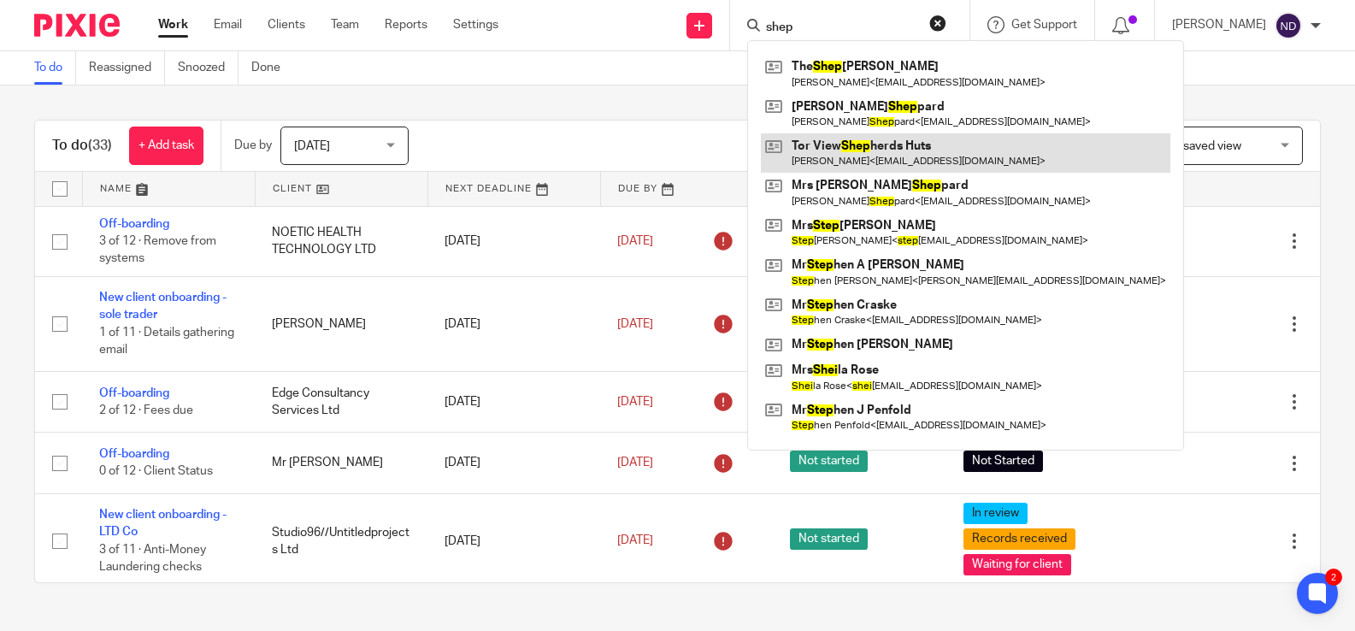
type input "shep"
click at [851, 150] on link at bounding box center [966, 152] width 410 height 39
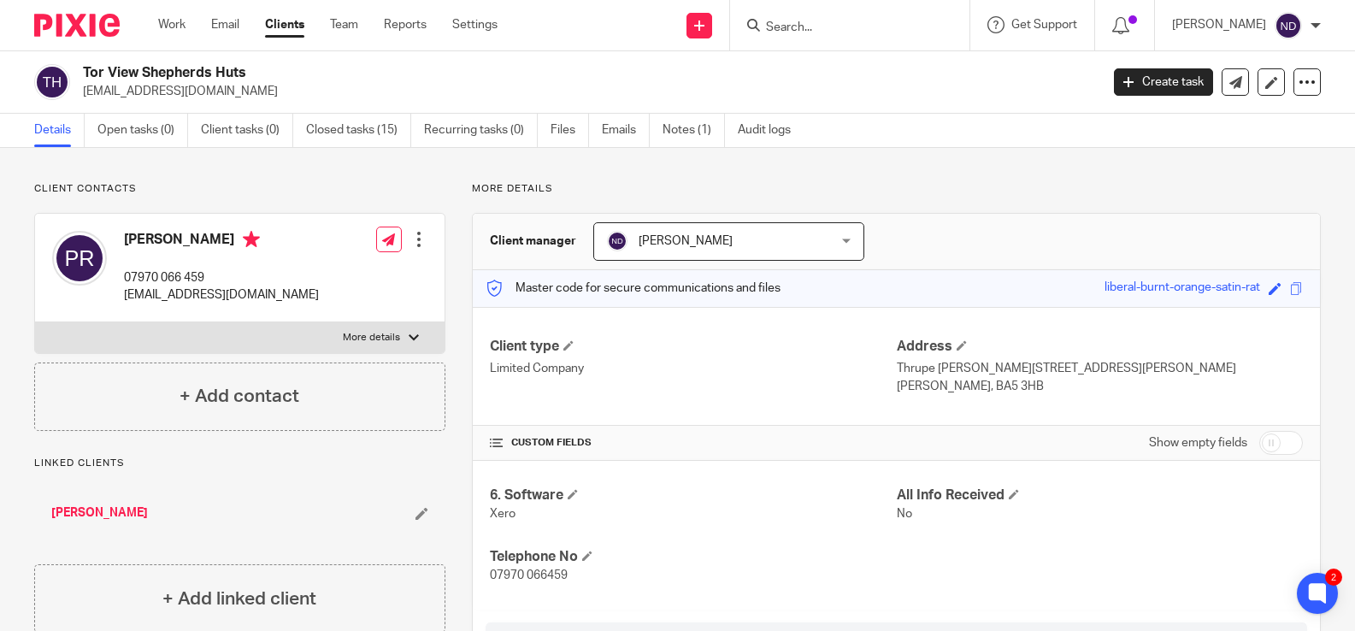
click at [91, 510] on link "[PERSON_NAME]" at bounding box center [99, 512] width 97 height 17
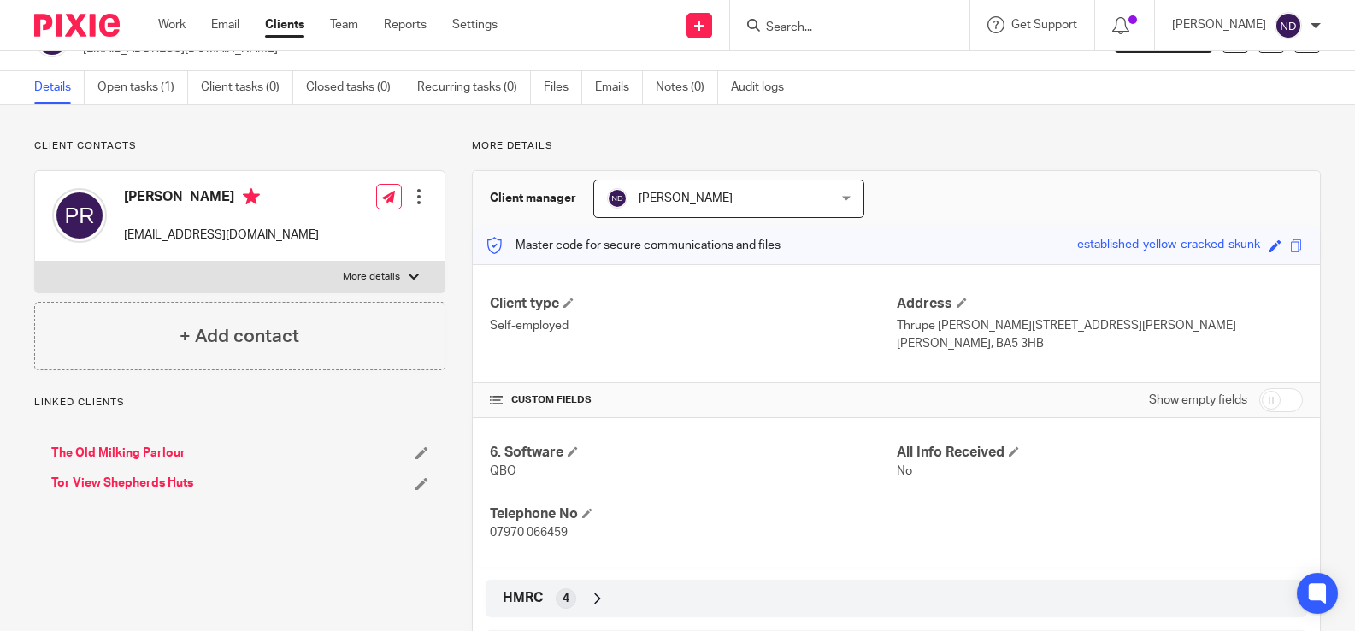
scroll to position [45, 0]
